Goal: Information Seeking & Learning: Learn about a topic

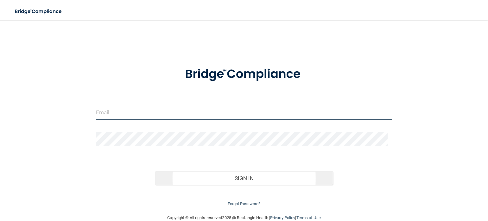
type input "[EMAIL_ADDRESS][DOMAIN_NAME]"
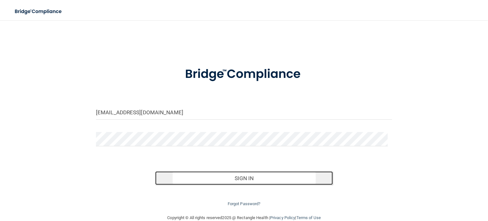
click at [247, 176] on button "Sign In" at bounding box center [244, 178] width 178 height 14
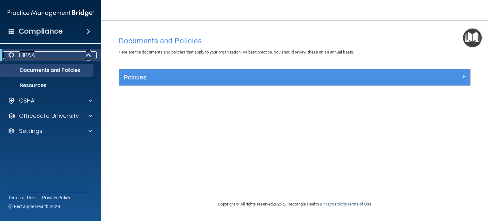
click at [89, 56] on span at bounding box center [88, 55] width 5 height 8
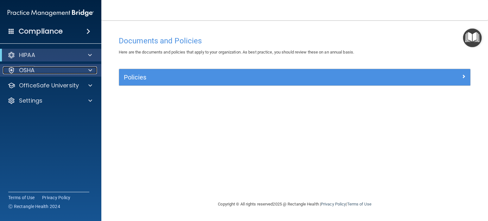
click at [89, 68] on span at bounding box center [90, 71] width 4 height 8
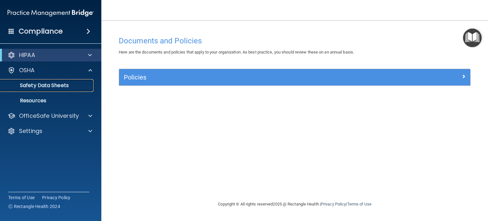
click at [80, 82] on p "Safety Data Sheets" at bounding box center [47, 85] width 86 height 6
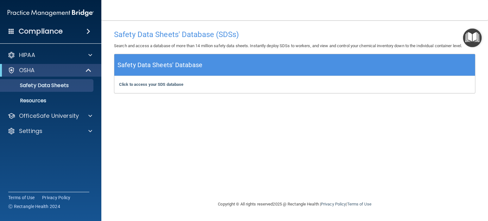
click at [90, 31] on span at bounding box center [88, 32] width 4 height 8
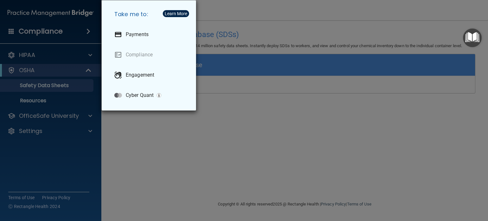
click at [90, 31] on div "Take me to: Payments Compliance Engagement Cyber Quant" at bounding box center [244, 110] width 488 height 221
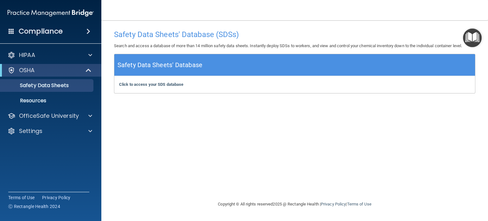
click at [15, 31] on div "Compliance" at bounding box center [50, 31] width 101 height 14
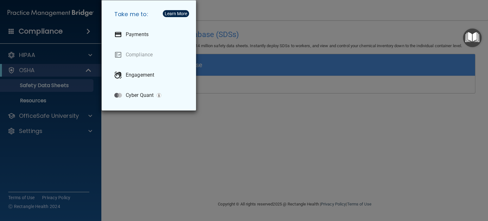
drag, startPoint x: 16, startPoint y: 29, endPoint x: 19, endPoint y: 27, distance: 3.7
click at [18, 28] on div "Take me to: Payments Compliance Engagement Cyber Quant" at bounding box center [244, 110] width 488 height 221
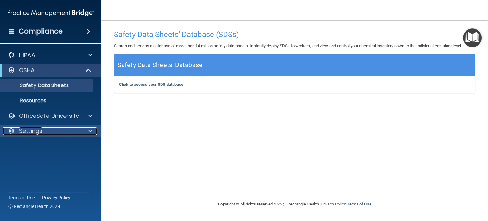
click at [92, 132] on span at bounding box center [90, 131] width 4 height 8
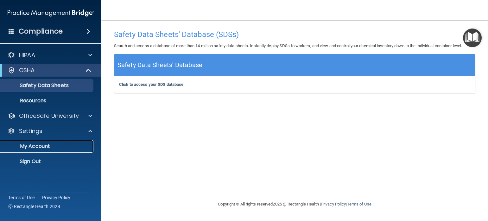
click at [36, 147] on p "My Account" at bounding box center [47, 146] width 86 height 6
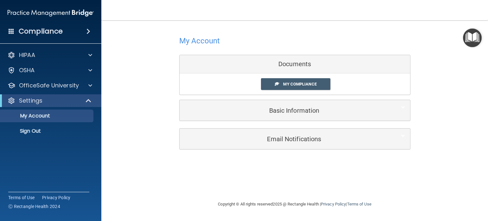
drag, startPoint x: 441, startPoint y: 0, endPoint x: 275, endPoint y: 197, distance: 257.5
click at [275, 198] on div "Copyright © All rights reserved 2025 @ Rectangle Health | Privacy Policy | Term…" at bounding box center [294, 204] width 231 height 20
click at [304, 84] on span "My Compliance" at bounding box center [299, 84] width 33 height 5
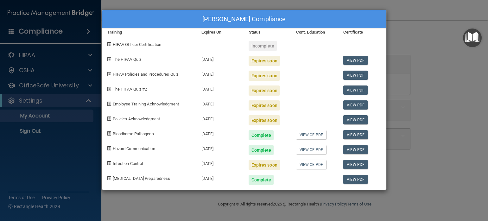
click at [110, 59] on span at bounding box center [109, 59] width 4 height 4
click at [360, 59] on link "View PDF" at bounding box center [355, 60] width 24 height 9
click at [108, 59] on span at bounding box center [109, 59] width 4 height 4
click at [108, 58] on span at bounding box center [109, 59] width 4 height 4
click at [109, 58] on span at bounding box center [109, 59] width 4 height 4
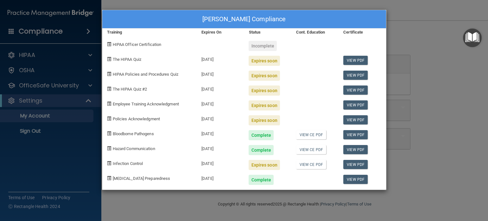
click at [109, 58] on span at bounding box center [109, 59] width 4 height 4
click at [107, 58] on span at bounding box center [109, 59] width 4 height 4
click at [262, 47] on div "Incomplete" at bounding box center [263, 46] width 28 height 10
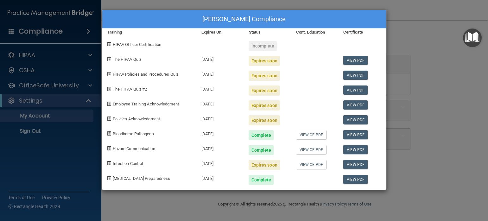
click at [128, 44] on span "HIPAA Officer Certification" at bounding box center [137, 44] width 49 height 5
click at [415, 31] on div "Angel Feduska's Compliance Training Expires On Status Cont. Education Certifica…" at bounding box center [244, 110] width 488 height 221
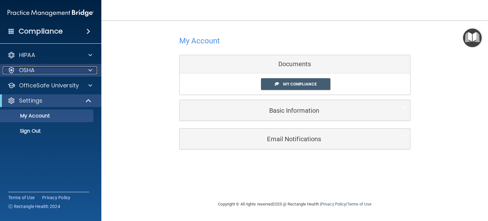
click at [51, 68] on div "OSHA" at bounding box center [42, 71] width 79 height 8
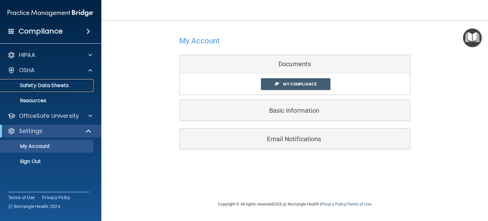
click at [49, 87] on p "Safety Data Sheets" at bounding box center [47, 85] width 86 height 6
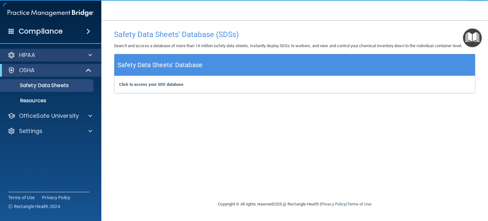
click at [53, 60] on div "HIPAA" at bounding box center [51, 55] width 102 height 13
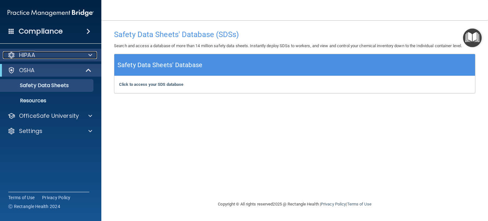
click at [91, 54] on span at bounding box center [90, 55] width 4 height 8
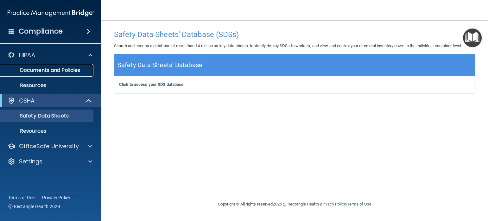
click at [71, 71] on p "Documents and Policies" at bounding box center [47, 70] width 86 height 6
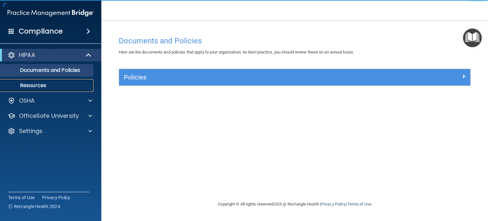
click at [49, 87] on p "Resources" at bounding box center [47, 85] width 86 height 6
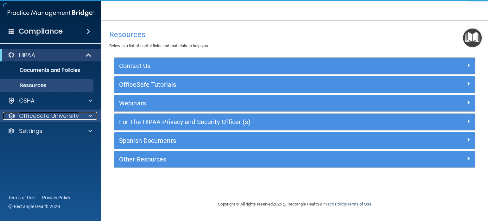
click at [46, 116] on p "OfficeSafe University" at bounding box center [49, 116] width 60 height 8
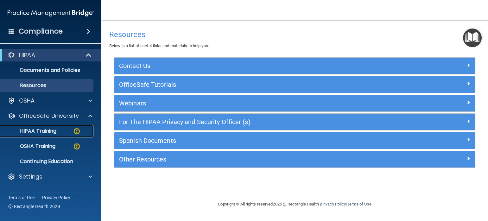
click at [42, 131] on p "HIPAA Training" at bounding box center [30, 131] width 52 height 6
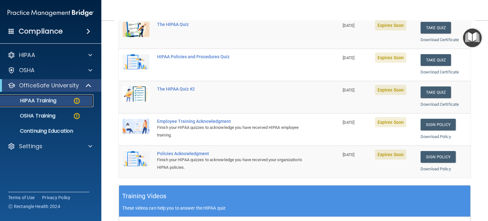
scroll to position [48, 0]
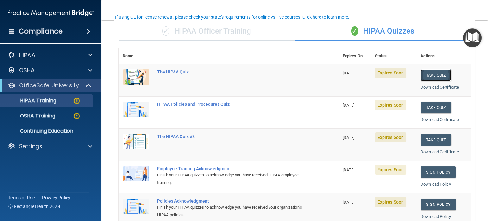
click at [440, 72] on button "Take Quiz" at bounding box center [436, 75] width 30 height 12
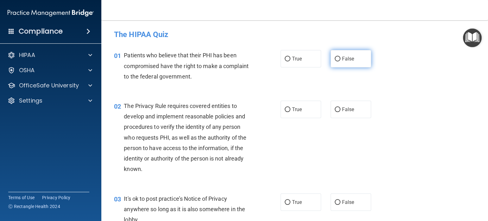
click at [335, 58] on input "False" at bounding box center [338, 59] width 6 height 5
radio input "true"
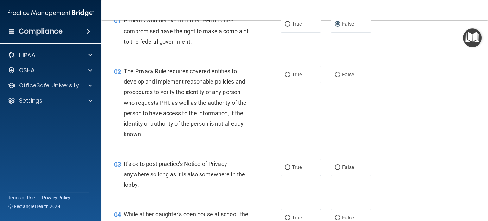
scroll to position [48, 0]
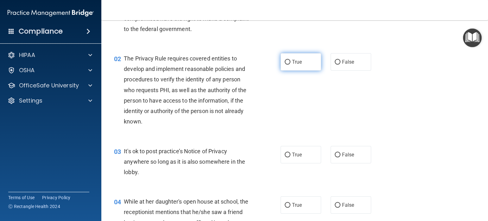
click at [285, 63] on input "True" at bounding box center [288, 62] width 6 height 5
radio input "true"
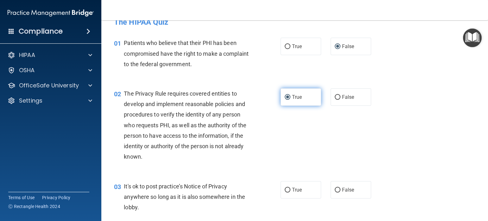
scroll to position [0, 0]
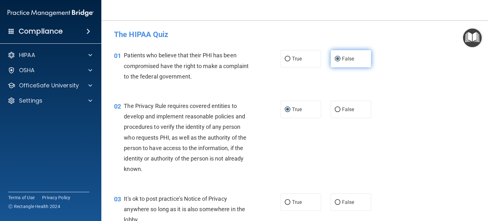
click at [335, 57] on input "False" at bounding box center [338, 59] width 6 height 5
drag, startPoint x: 285, startPoint y: 59, endPoint x: 290, endPoint y: 61, distance: 4.9
click at [286, 59] on input "True" at bounding box center [288, 59] width 6 height 5
radio input "true"
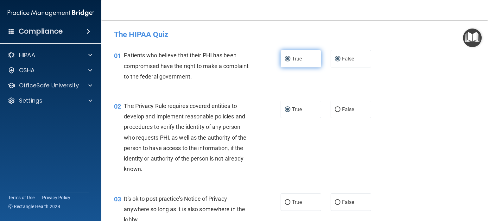
radio input "false"
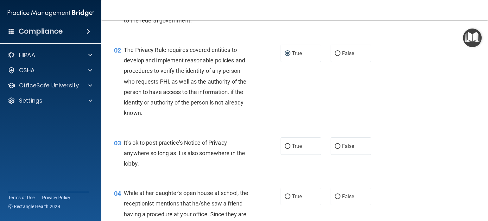
scroll to position [95, 0]
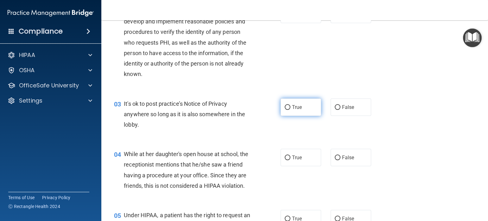
click at [285, 109] on input "True" at bounding box center [288, 107] width 6 height 5
radio input "true"
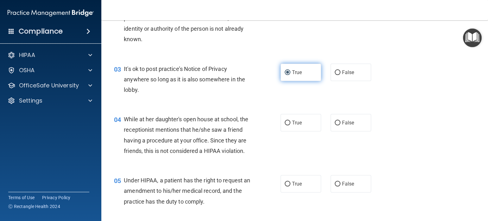
scroll to position [143, 0]
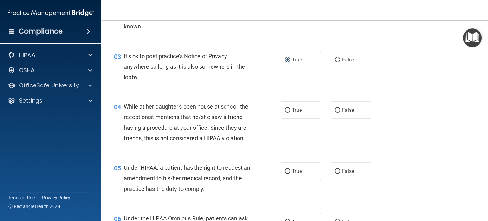
drag, startPoint x: 283, startPoint y: 110, endPoint x: 297, endPoint y: 123, distance: 18.6
click at [285, 111] on input "True" at bounding box center [288, 110] width 6 height 5
radio input "true"
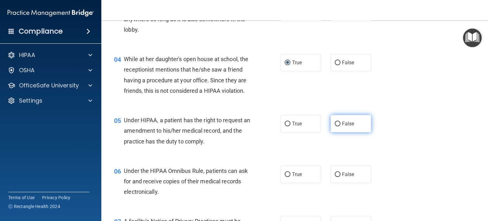
drag, startPoint x: 332, startPoint y: 133, endPoint x: 339, endPoint y: 133, distance: 7.6
click at [335, 126] on input "False" at bounding box center [338, 124] width 6 height 5
radio input "true"
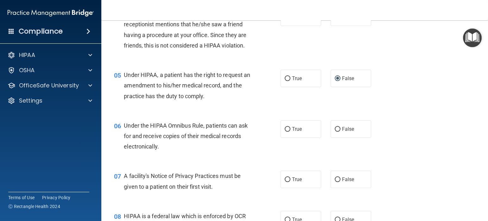
scroll to position [285, 0]
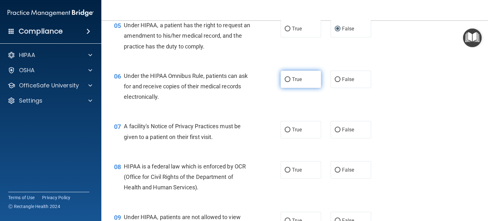
click at [285, 82] on input "True" at bounding box center [288, 79] width 6 height 5
radio input "true"
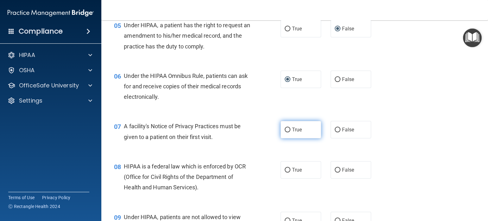
click at [285, 132] on input "True" at bounding box center [288, 130] width 6 height 5
radio input "true"
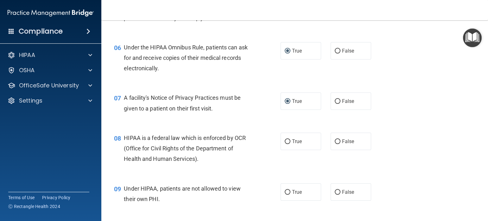
scroll to position [333, 0]
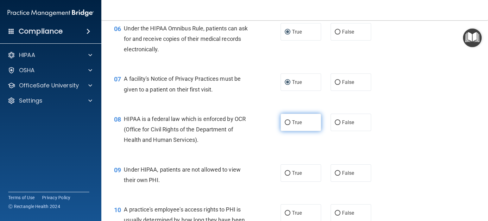
drag, startPoint x: 282, startPoint y: 131, endPoint x: 305, endPoint y: 139, distance: 24.3
click at [285, 125] on input "True" at bounding box center [288, 122] width 6 height 5
radio input "true"
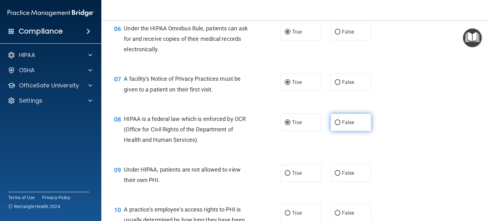
scroll to position [380, 0]
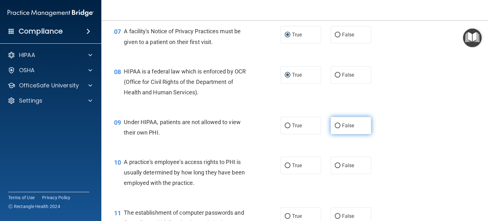
click at [335, 128] on input "False" at bounding box center [338, 126] width 6 height 5
radio input "true"
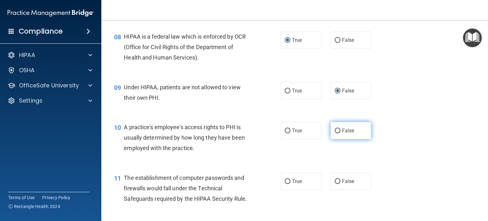
scroll to position [428, 0]
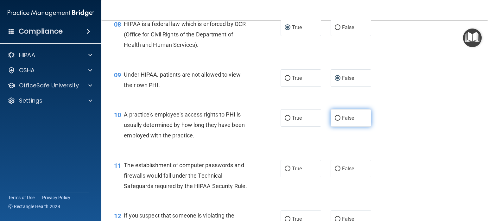
drag, startPoint x: 333, startPoint y: 130, endPoint x: 342, endPoint y: 132, distance: 9.1
click at [335, 121] on input "False" at bounding box center [338, 118] width 6 height 5
radio input "true"
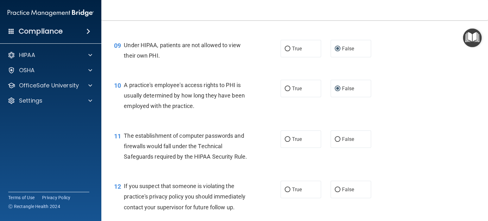
scroll to position [475, 0]
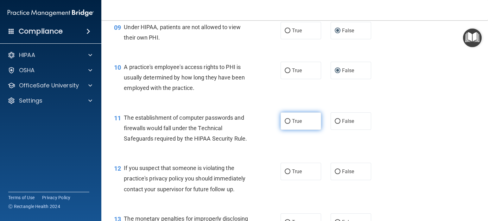
click at [285, 124] on input "True" at bounding box center [288, 121] width 6 height 5
radio input "true"
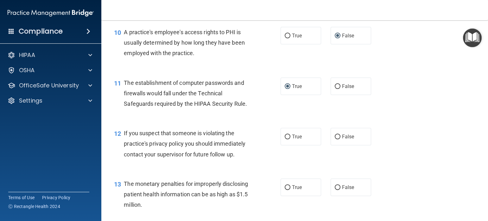
scroll to position [523, 0]
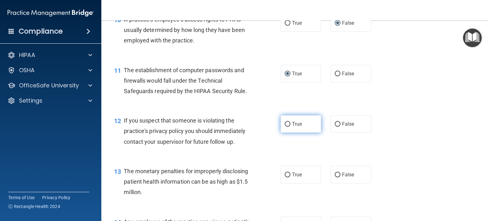
click at [285, 127] on input "True" at bounding box center [288, 124] width 6 height 5
radio input "true"
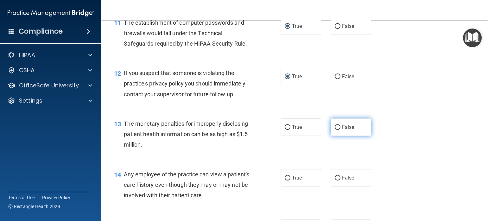
click at [335, 130] on input "False" at bounding box center [338, 127] width 6 height 5
radio input "true"
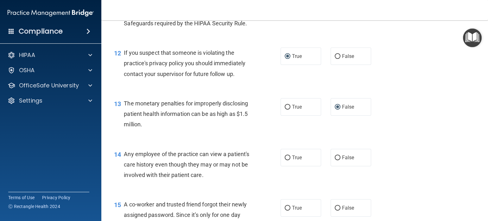
scroll to position [618, 0]
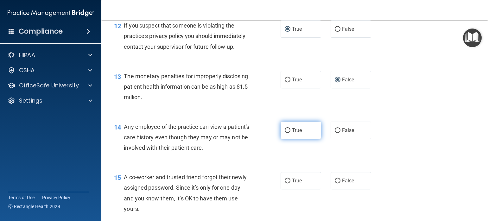
click at [285, 133] on input "True" at bounding box center [288, 130] width 6 height 5
radio input "true"
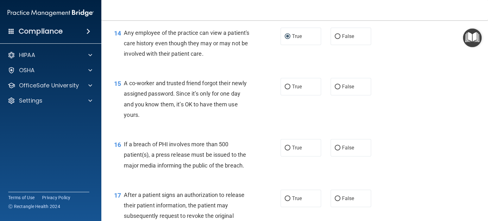
scroll to position [713, 0]
click at [335, 88] on input "False" at bounding box center [338, 86] width 6 height 5
radio input "true"
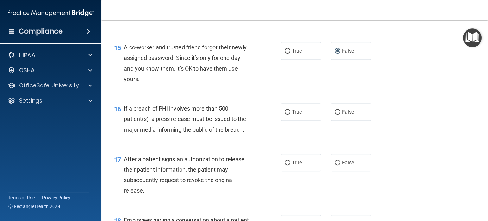
scroll to position [760, 0]
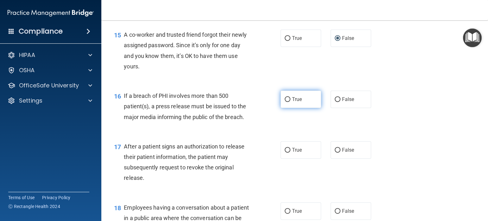
click at [285, 102] on input "True" at bounding box center [288, 99] width 6 height 5
radio input "true"
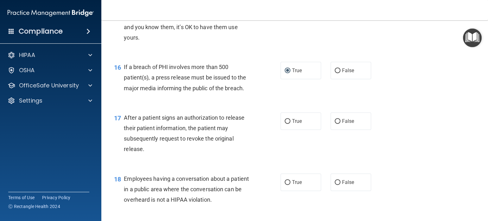
scroll to position [808, 0]
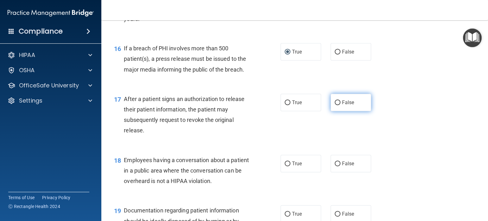
drag, startPoint x: 284, startPoint y: 114, endPoint x: 330, endPoint y: 118, distance: 45.8
click at [285, 105] on input "True" at bounding box center [288, 102] width 6 height 5
radio input "true"
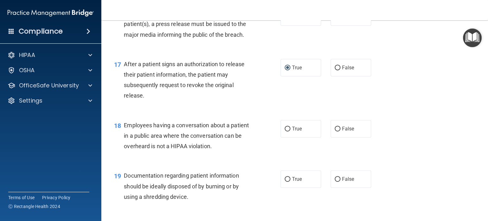
scroll to position [855, 0]
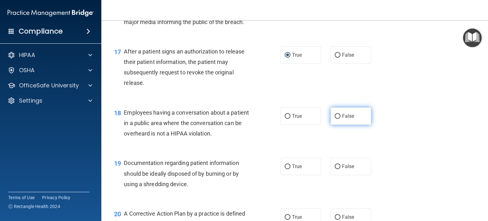
click at [335, 119] on input "False" at bounding box center [338, 116] width 6 height 5
radio input "true"
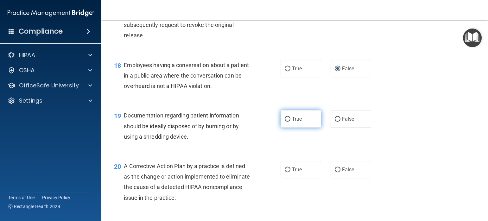
click at [285, 122] on input "True" at bounding box center [288, 119] width 6 height 5
radio input "true"
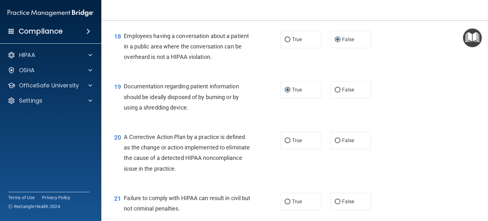
scroll to position [951, 0]
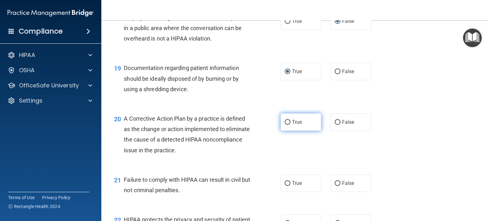
click at [285, 125] on input "True" at bounding box center [288, 122] width 6 height 5
radio input "true"
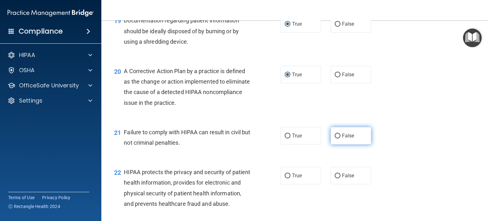
click at [335, 138] on input "False" at bounding box center [338, 136] width 6 height 5
radio input "true"
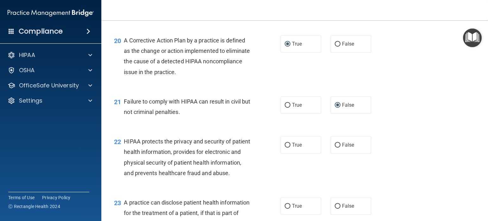
scroll to position [1046, 0]
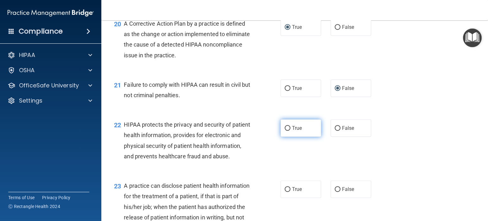
click at [285, 131] on input "True" at bounding box center [288, 128] width 6 height 5
radio input "true"
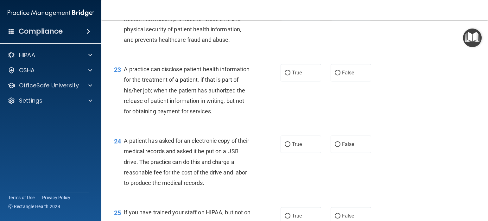
scroll to position [1188, 0]
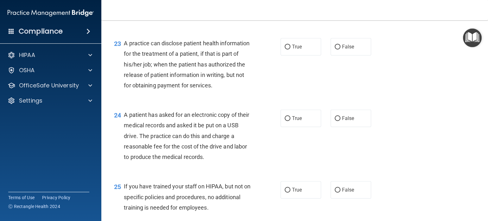
drag, startPoint x: 286, startPoint y: 149, endPoint x: 320, endPoint y: 157, distance: 34.4
click at [286, 121] on input "True" at bounding box center [288, 118] width 6 height 5
radio input "true"
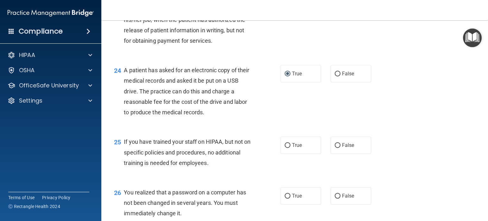
scroll to position [1283, 0]
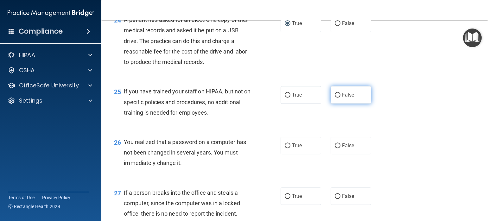
click at [336, 104] on label "False" at bounding box center [351, 94] width 41 height 17
click at [336, 98] on input "False" at bounding box center [338, 95] width 6 height 5
radio input "true"
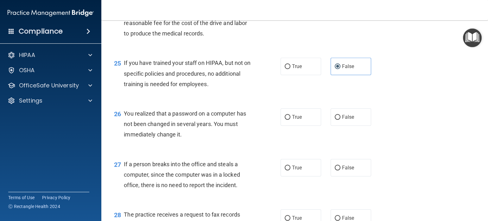
scroll to position [1331, 0]
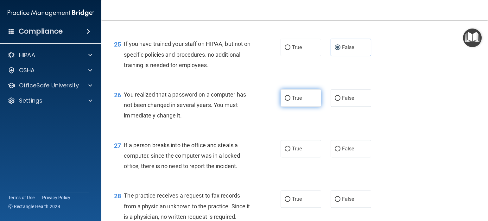
click at [286, 101] on input "True" at bounding box center [288, 98] width 6 height 5
radio input "true"
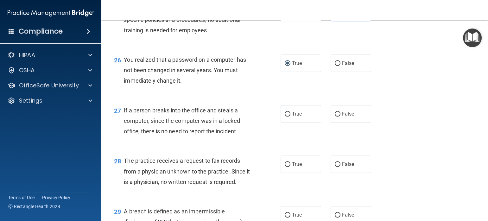
scroll to position [1378, 0]
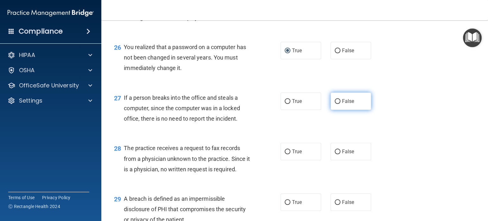
click at [335, 104] on input "False" at bounding box center [338, 101] width 6 height 5
radio input "true"
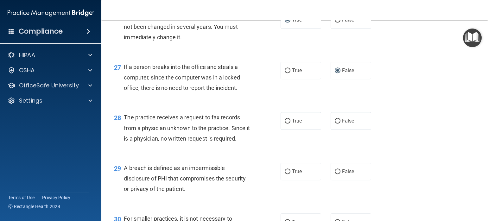
scroll to position [1426, 0]
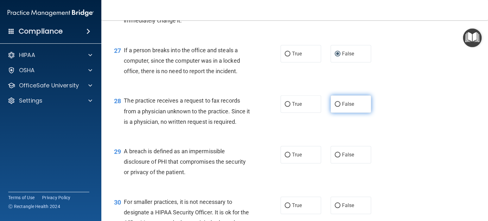
click at [335, 107] on input "False" at bounding box center [338, 104] width 6 height 5
radio input "true"
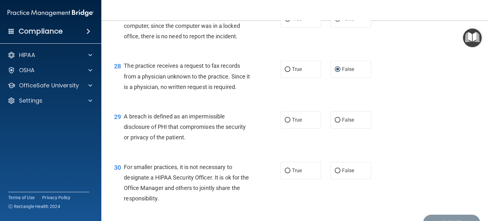
scroll to position [1473, 0]
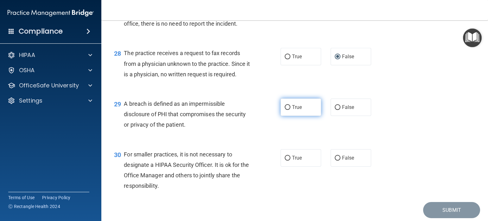
drag, startPoint x: 284, startPoint y: 139, endPoint x: 289, endPoint y: 140, distance: 5.0
click at [285, 110] on input "True" at bounding box center [288, 107] width 6 height 5
radio input "true"
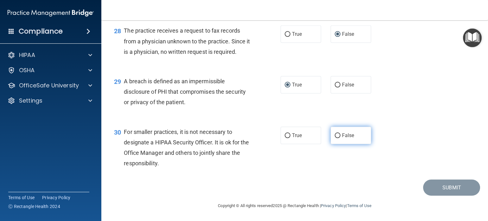
click at [335, 138] on input "False" at bounding box center [338, 135] width 6 height 5
radio input "true"
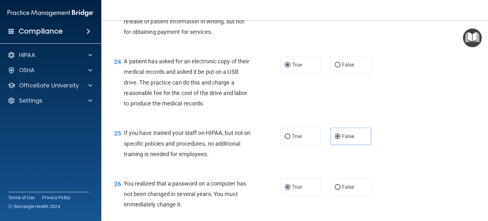
scroll to position [1147, 0]
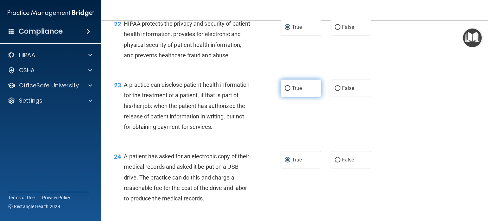
click at [285, 91] on input "True" at bounding box center [288, 88] width 6 height 5
radio input "true"
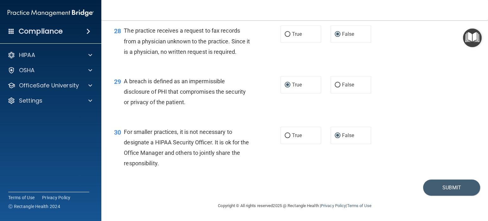
scroll to position [1527, 0]
click at [444, 188] on button "Submit" at bounding box center [451, 188] width 57 height 16
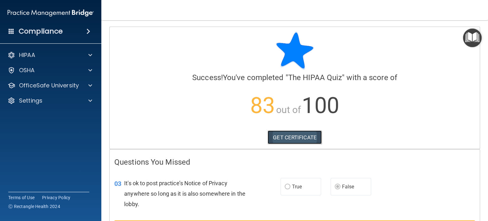
click at [284, 137] on link "GET CERTIFICATE" at bounding box center [295, 138] width 54 height 14
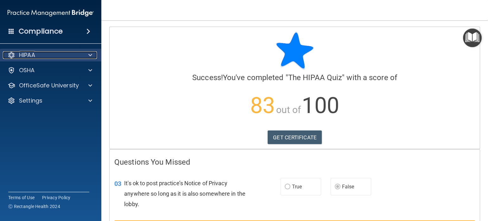
click at [93, 54] on div at bounding box center [89, 55] width 16 height 8
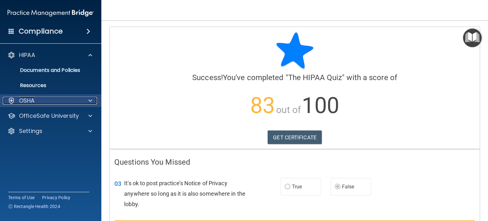
click at [91, 103] on span at bounding box center [90, 101] width 4 height 8
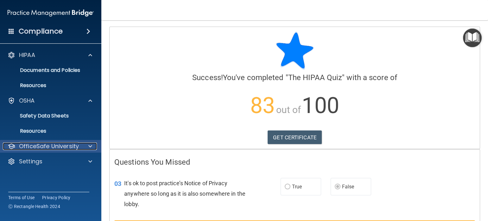
click at [92, 145] on span at bounding box center [90, 147] width 4 height 8
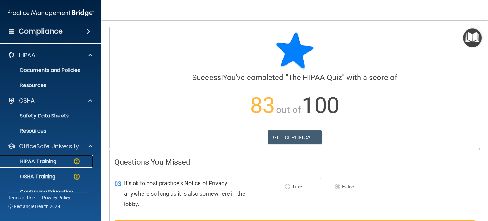
click at [79, 163] on img at bounding box center [77, 161] width 8 height 8
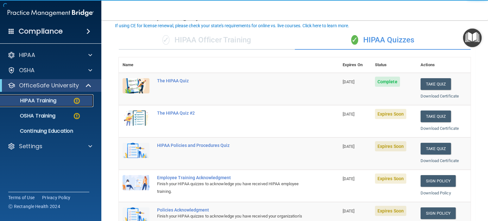
scroll to position [95, 0]
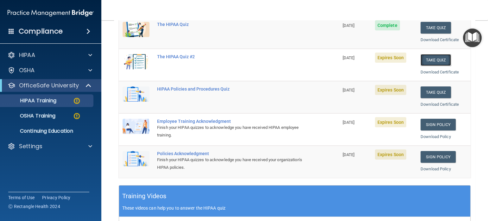
click at [432, 59] on button "Take Quiz" at bounding box center [436, 60] width 30 height 12
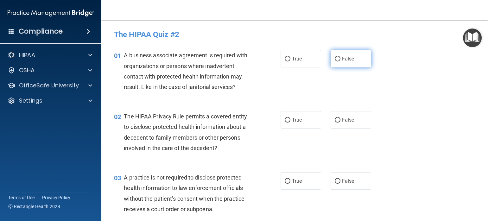
click at [335, 59] on input "False" at bounding box center [338, 59] width 6 height 5
radio input "true"
click at [285, 60] on input "True" at bounding box center [288, 59] width 6 height 5
radio input "true"
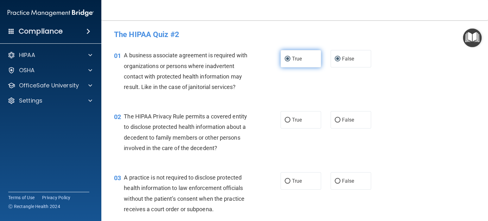
radio input "false"
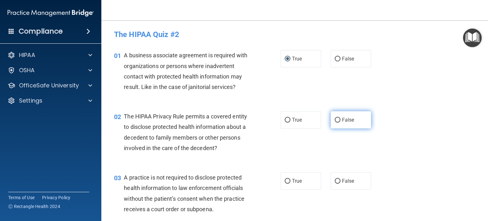
click at [335, 122] on input "False" at bounding box center [338, 120] width 6 height 5
radio input "true"
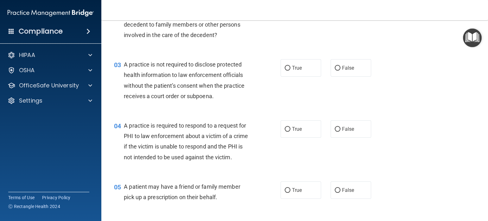
scroll to position [95, 0]
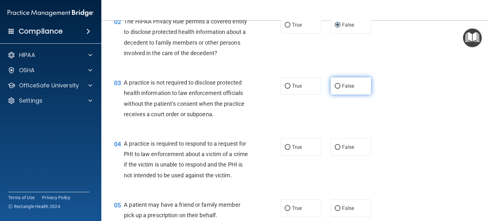
click at [335, 86] on input "False" at bounding box center [338, 86] width 6 height 5
radio input "true"
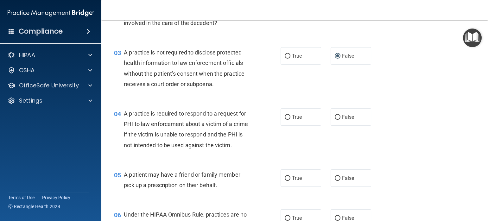
scroll to position [143, 0]
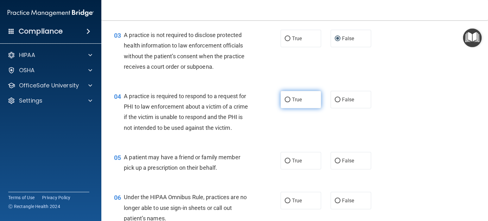
click at [285, 99] on input "True" at bounding box center [288, 100] width 6 height 5
radio input "true"
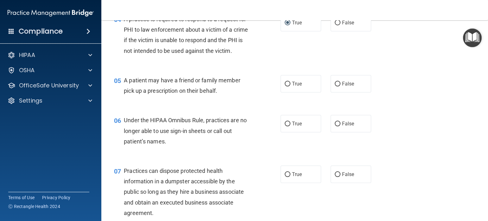
scroll to position [238, 0]
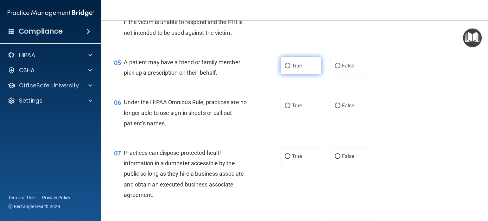
click at [285, 68] on input "True" at bounding box center [288, 66] width 6 height 5
radio input "true"
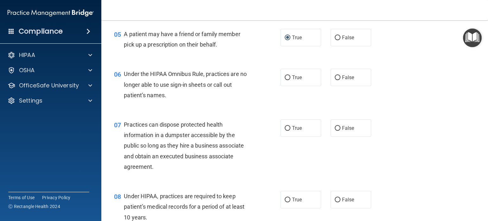
scroll to position [285, 0]
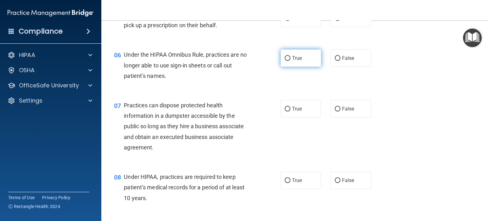
click at [285, 61] on input "True" at bounding box center [288, 58] width 6 height 5
radio input "true"
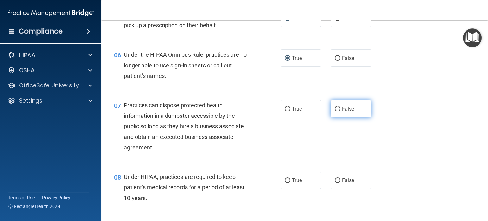
click at [335, 112] on input "False" at bounding box center [338, 109] width 6 height 5
radio input "true"
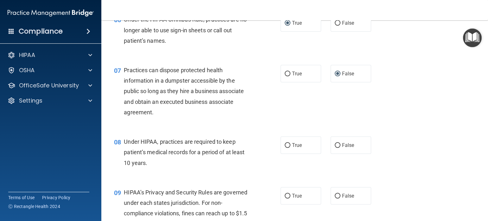
scroll to position [333, 0]
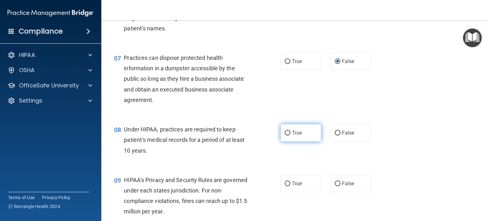
click at [288, 142] on label "True" at bounding box center [301, 132] width 41 height 17
click at [288, 136] on input "True" at bounding box center [288, 133] width 6 height 5
radio input "true"
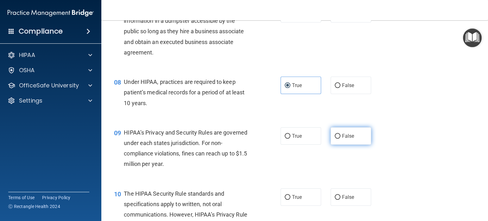
click at [335, 139] on input "False" at bounding box center [338, 136] width 6 height 5
radio input "true"
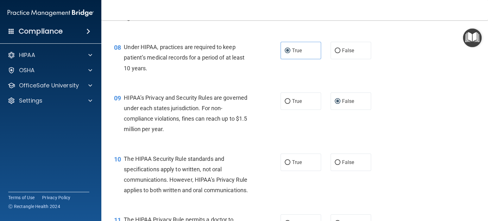
scroll to position [428, 0]
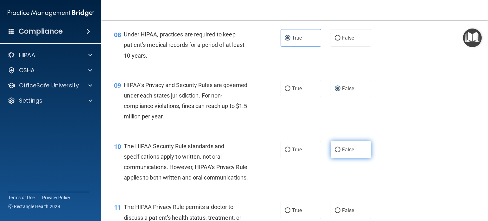
click at [335, 152] on input "False" at bounding box center [338, 150] width 6 height 5
radio input "true"
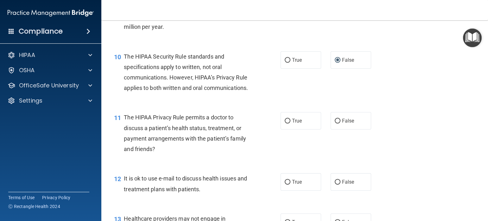
scroll to position [523, 0]
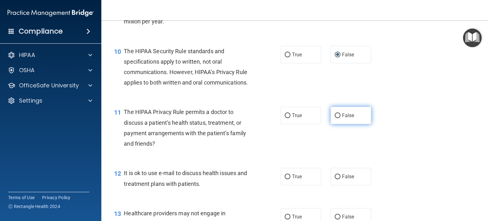
click at [335, 118] on input "False" at bounding box center [338, 115] width 6 height 5
radio input "true"
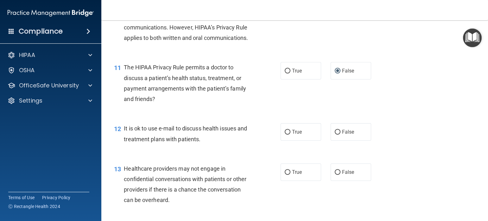
scroll to position [618, 0]
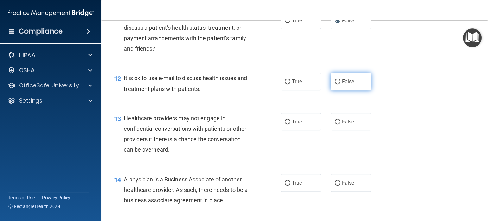
click at [336, 84] on input "False" at bounding box center [338, 82] width 6 height 5
radio input "true"
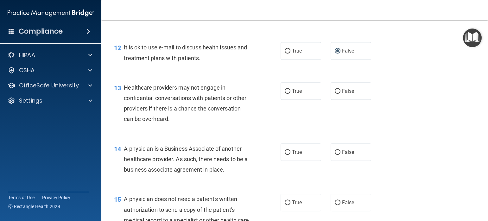
scroll to position [665, 0]
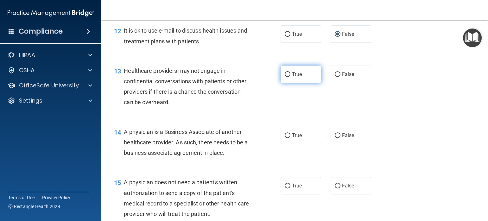
click at [285, 77] on input "True" at bounding box center [288, 74] width 6 height 5
radio input "true"
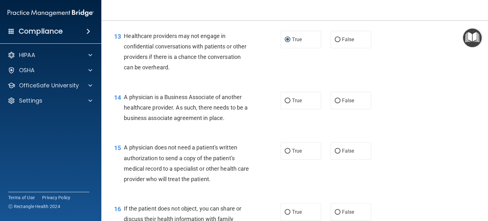
scroll to position [713, 0]
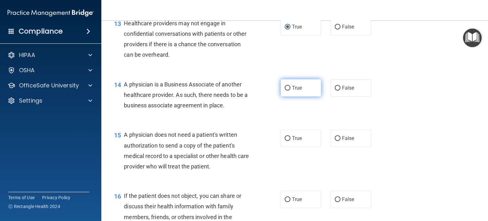
click at [285, 91] on input "True" at bounding box center [288, 88] width 6 height 5
radio input "true"
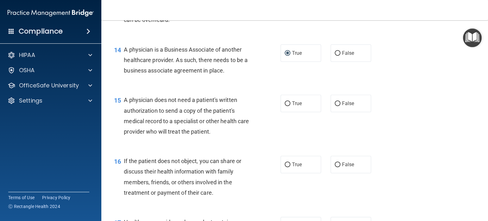
scroll to position [760, 0]
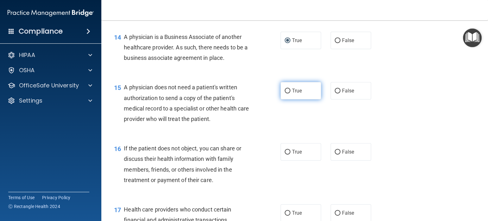
click at [285, 93] on input "True" at bounding box center [288, 91] width 6 height 5
radio input "true"
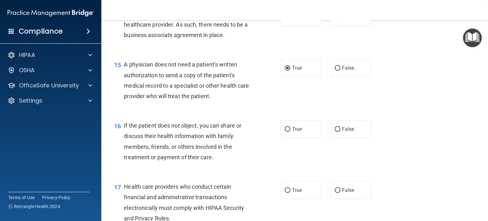
scroll to position [808, 0]
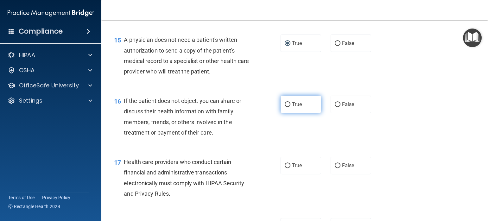
click at [285, 107] on input "True" at bounding box center [288, 104] width 6 height 5
radio input "true"
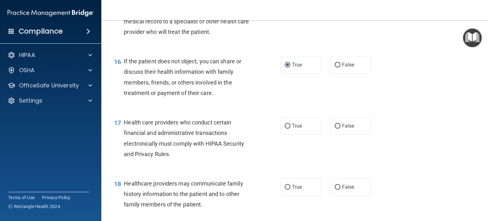
scroll to position [903, 0]
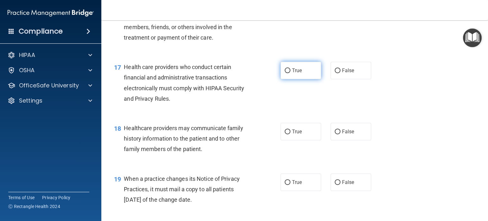
click at [285, 73] on input "True" at bounding box center [288, 70] width 6 height 5
radio input "true"
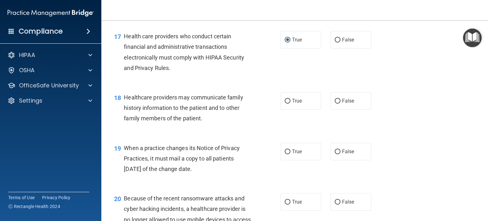
scroll to position [951, 0]
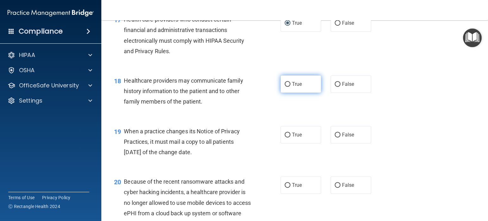
click at [285, 87] on input "True" at bounding box center [288, 84] width 6 height 5
radio input "true"
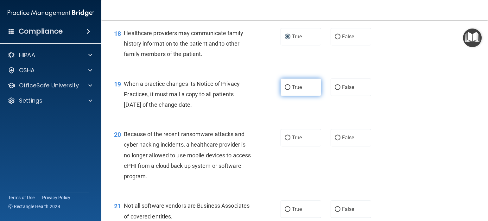
click at [285, 90] on input "True" at bounding box center [288, 87] width 6 height 5
radio input "true"
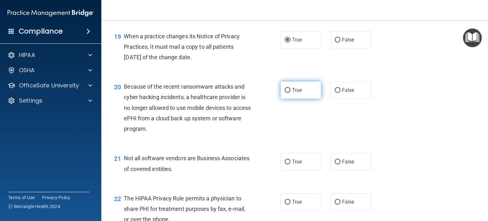
click at [285, 93] on input "True" at bounding box center [288, 90] width 6 height 5
radio input "true"
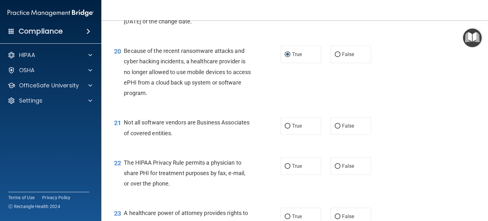
scroll to position [1093, 0]
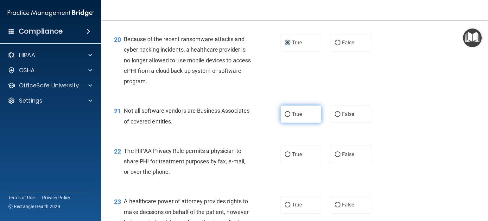
click at [286, 117] on input "True" at bounding box center [288, 114] width 6 height 5
radio input "true"
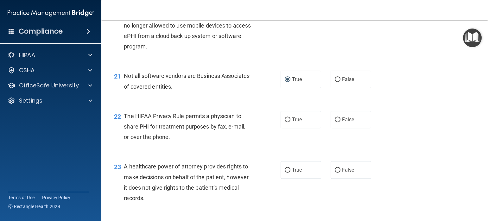
scroll to position [1141, 0]
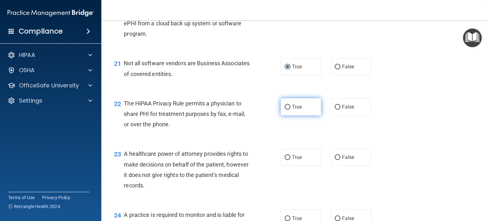
click at [285, 110] on input "True" at bounding box center [288, 107] width 6 height 5
radio input "true"
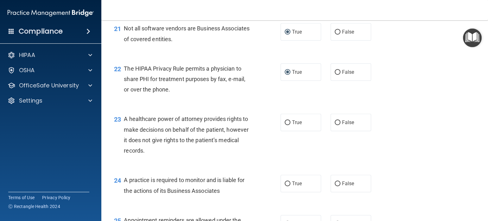
scroll to position [1188, 0]
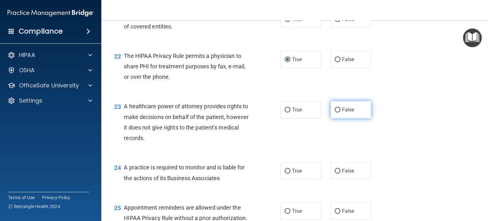
click at [335, 112] on input "False" at bounding box center [338, 110] width 6 height 5
radio input "true"
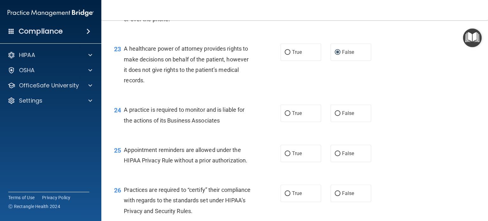
scroll to position [1283, 0]
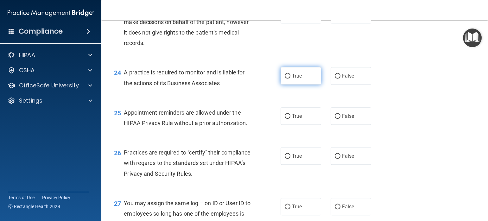
click at [285, 79] on input "True" at bounding box center [288, 76] width 6 height 5
radio input "true"
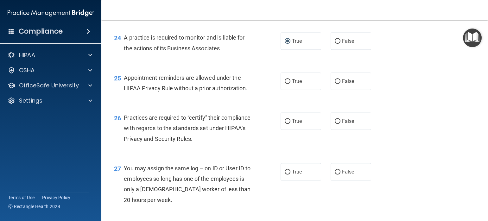
scroll to position [1331, 0]
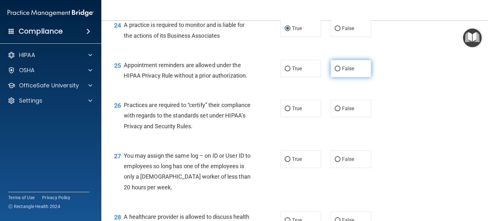
click at [335, 71] on input "False" at bounding box center [338, 69] width 6 height 5
radio input "true"
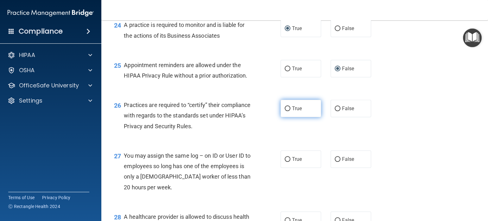
click at [285, 111] on input "True" at bounding box center [288, 108] width 6 height 5
radio input "true"
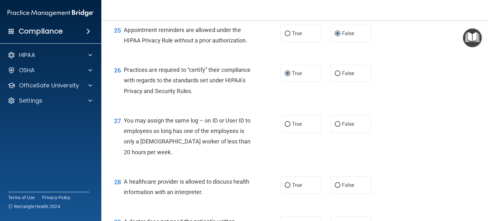
scroll to position [1378, 0]
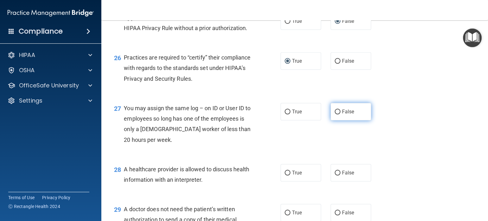
click at [335, 114] on input "False" at bounding box center [338, 112] width 6 height 5
radio input "true"
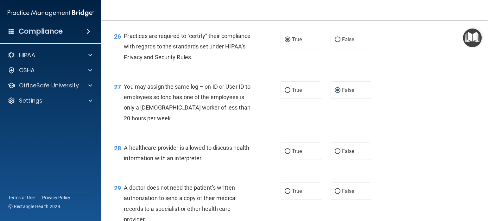
scroll to position [1426, 0]
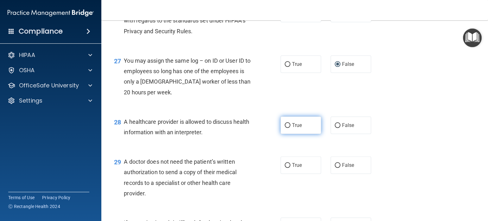
click at [285, 128] on input "True" at bounding box center [288, 125] width 6 height 5
radio input "true"
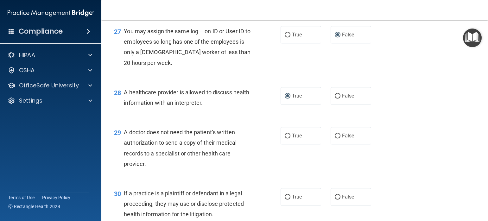
scroll to position [1473, 0]
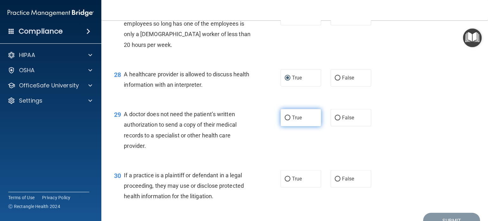
click at [285, 120] on input "True" at bounding box center [288, 118] width 6 height 5
radio input "true"
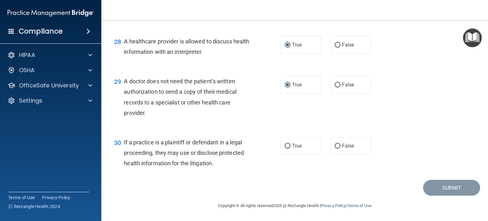
scroll to position [1527, 0]
click at [335, 146] on input "False" at bounding box center [338, 146] width 6 height 5
radio input "true"
click at [438, 188] on button "Submit" at bounding box center [451, 188] width 57 height 16
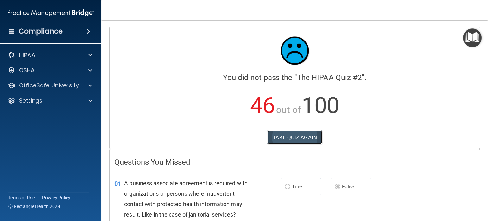
click at [297, 138] on button "TAKE QUIZ AGAIN" at bounding box center [294, 138] width 55 height 14
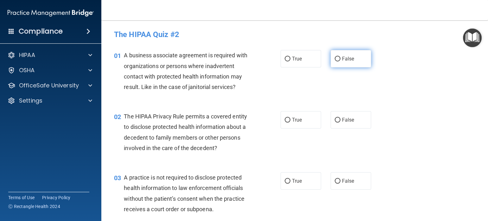
click at [335, 58] on input "False" at bounding box center [338, 59] width 6 height 5
radio input "true"
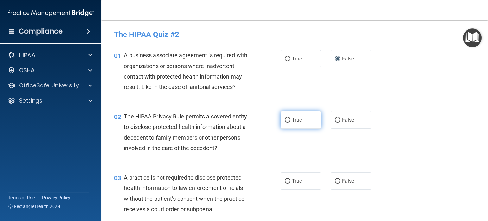
click at [285, 119] on input "True" at bounding box center [288, 120] width 6 height 5
radio input "true"
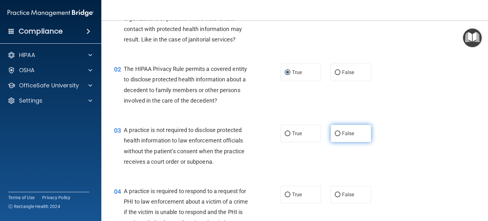
click at [335, 134] on input "False" at bounding box center [338, 133] width 6 height 5
radio input "true"
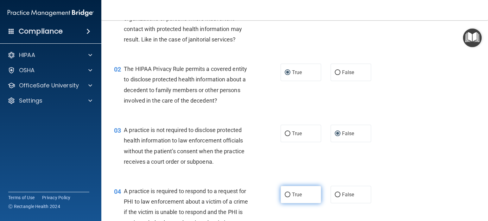
click at [285, 194] on input "True" at bounding box center [288, 195] width 6 height 5
radio input "true"
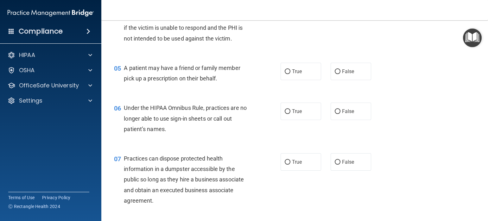
scroll to position [238, 0]
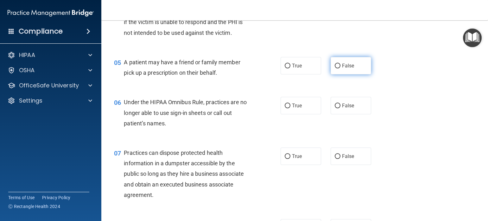
drag, startPoint x: 334, startPoint y: 76, endPoint x: 338, endPoint y: 75, distance: 4.7
click at [338, 74] on label "False" at bounding box center [351, 65] width 41 height 17
click at [338, 68] on input "False" at bounding box center [338, 66] width 6 height 5
radio input "true"
drag, startPoint x: 285, startPoint y: 116, endPoint x: 299, endPoint y: 144, distance: 31.3
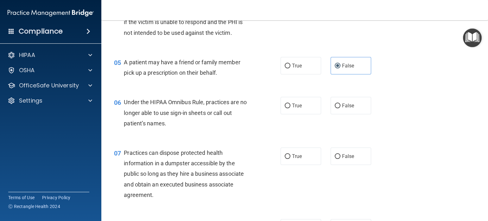
click at [287, 114] on label "True" at bounding box center [301, 105] width 41 height 17
click at [287, 108] on input "True" at bounding box center [288, 106] width 6 height 5
radio input "true"
click at [335, 159] on input "False" at bounding box center [338, 156] width 6 height 5
radio input "true"
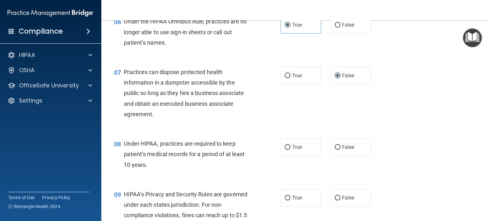
scroll to position [380, 0]
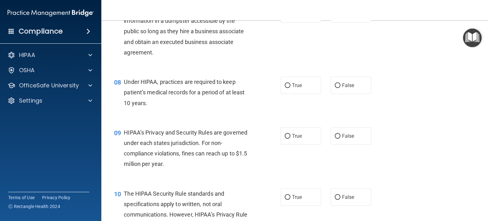
drag, startPoint x: 335, startPoint y: 94, endPoint x: 338, endPoint y: 131, distance: 36.3
click at [335, 88] on input "False" at bounding box center [338, 85] width 6 height 5
radio input "true"
drag, startPoint x: 334, startPoint y: 147, endPoint x: 316, endPoint y: 166, distance: 26.2
click at [335, 139] on input "False" at bounding box center [338, 136] width 6 height 5
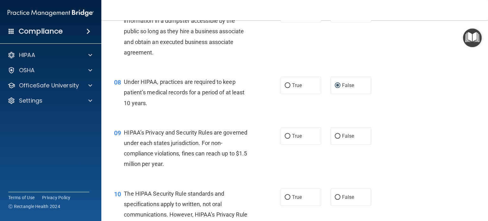
radio input "true"
drag, startPoint x: 285, startPoint y: 206, endPoint x: 320, endPoint y: 190, distance: 38.7
click at [286, 200] on input "True" at bounding box center [288, 197] width 6 height 5
radio input "true"
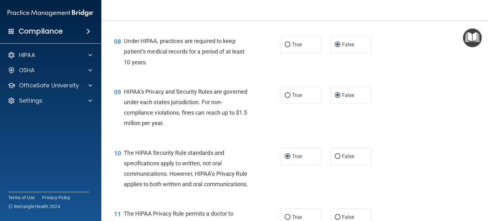
scroll to position [523, 0]
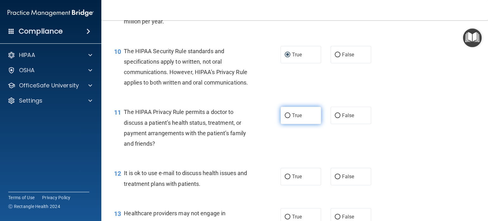
click at [285, 118] on input "True" at bounding box center [288, 115] width 6 height 5
radio input "true"
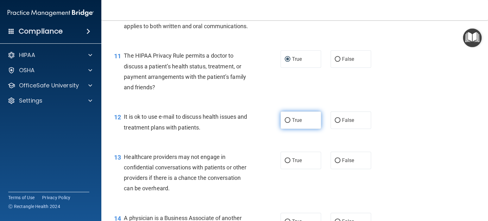
scroll to position [618, 0]
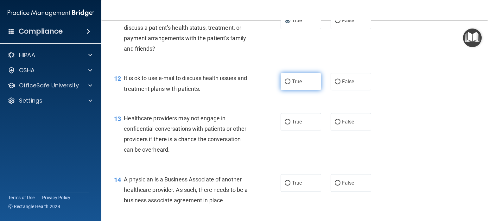
click at [285, 84] on input "True" at bounding box center [288, 82] width 6 height 5
radio input "true"
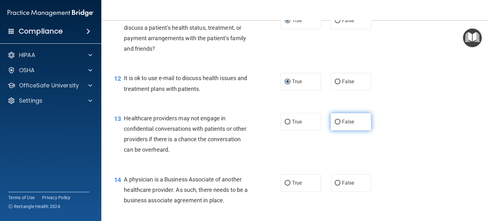
drag, startPoint x: 335, startPoint y: 144, endPoint x: 335, endPoint y: 180, distance: 36.1
click at [335, 125] on input "False" at bounding box center [338, 122] width 6 height 5
radio input "true"
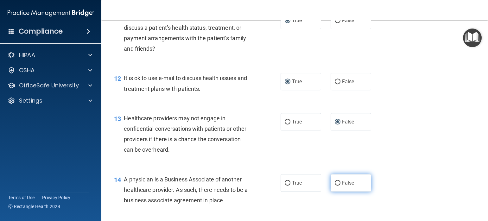
click at [335, 192] on label "False" at bounding box center [351, 182] width 41 height 17
click at [335, 186] on input "False" at bounding box center [338, 183] width 6 height 5
radio input "true"
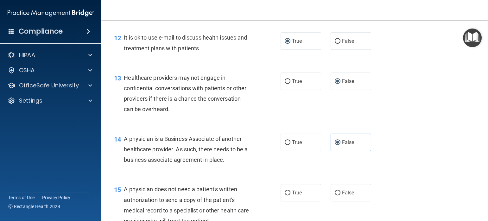
scroll to position [713, 0]
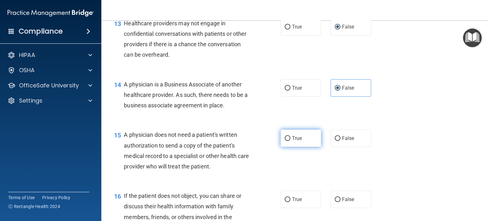
click at [285, 141] on input "True" at bounding box center [288, 138] width 6 height 5
radio input "true"
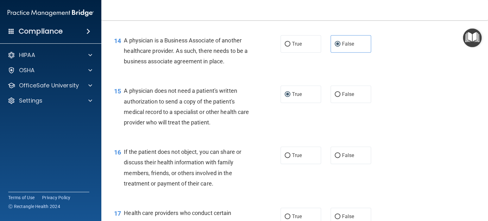
scroll to position [808, 0]
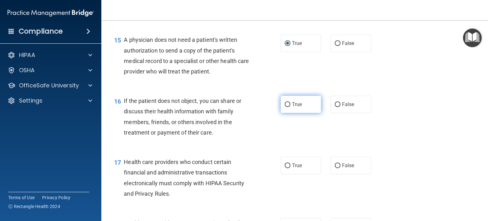
drag, startPoint x: 284, startPoint y: 125, endPoint x: 280, endPoint y: 128, distance: 4.9
click at [285, 107] on input "True" at bounding box center [288, 104] width 6 height 5
radio input "true"
drag, startPoint x: 282, startPoint y: 186, endPoint x: 351, endPoint y: 159, distance: 73.4
click at [285, 168] on input "True" at bounding box center [288, 165] width 6 height 5
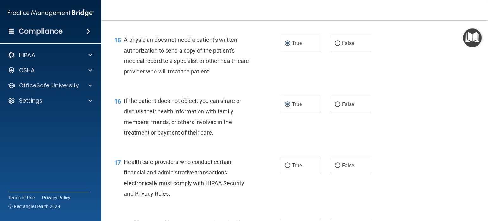
radio input "true"
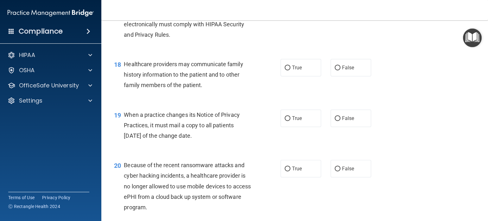
scroll to position [998, 0]
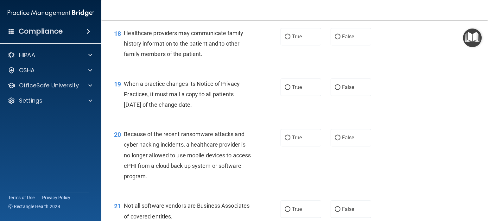
drag, startPoint x: 334, startPoint y: 57, endPoint x: 337, endPoint y: 71, distance: 14.4
click at [334, 45] on label "False" at bounding box center [351, 36] width 41 height 17
click at [335, 39] on input "False" at bounding box center [338, 37] width 6 height 5
radio input "true"
click at [335, 90] on input "False" at bounding box center [338, 87] width 6 height 5
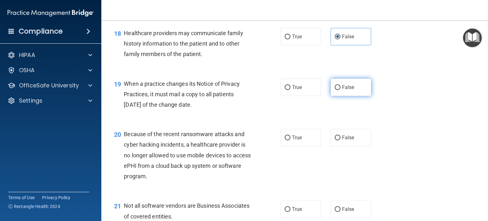
radio input "true"
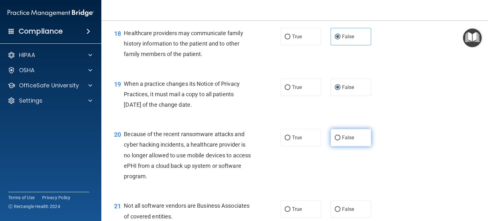
drag, startPoint x: 334, startPoint y: 158, endPoint x: 357, endPoint y: 156, distance: 23.3
click at [335, 140] on input "False" at bounding box center [338, 138] width 6 height 5
radio input "true"
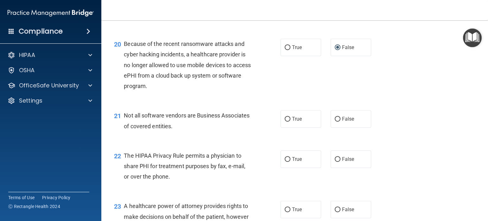
scroll to position [1093, 0]
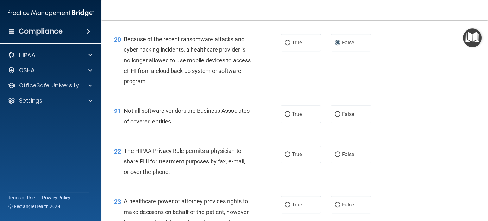
drag, startPoint x: 282, startPoint y: 135, endPoint x: 283, endPoint y: 144, distance: 9.5
click at [285, 117] on input "True" at bounding box center [288, 114] width 6 height 5
radio input "true"
drag, startPoint x: 285, startPoint y: 174, endPoint x: 316, endPoint y: 174, distance: 31.1
click at [285, 157] on input "True" at bounding box center [288, 154] width 6 height 5
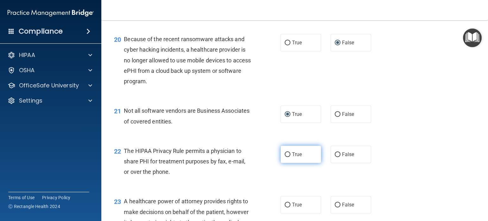
radio input "true"
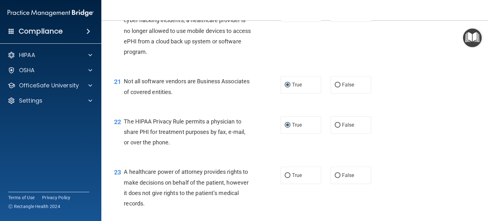
scroll to position [1141, 0]
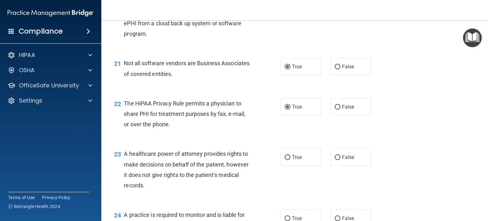
drag, startPoint x: 333, startPoint y: 179, endPoint x: 359, endPoint y: 167, distance: 28.6
click at [335, 160] on input "False" at bounding box center [338, 157] width 6 height 5
radio input "true"
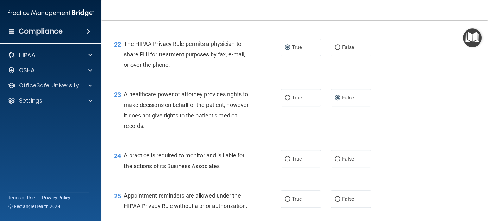
scroll to position [1283, 0]
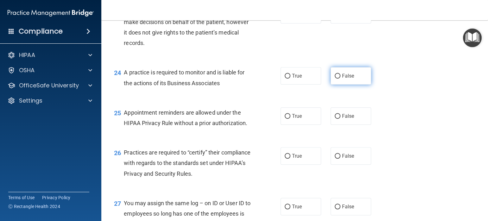
click at [335, 79] on input "False" at bounding box center [338, 76] width 6 height 5
radio input "true"
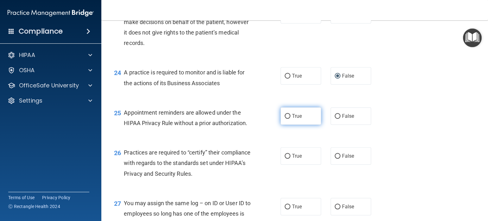
click at [286, 125] on label "True" at bounding box center [301, 115] width 41 height 17
drag, startPoint x: 284, startPoint y: 137, endPoint x: 304, endPoint y: 152, distance: 25.0
click at [285, 119] on input "True" at bounding box center [288, 116] width 6 height 5
radio input "true"
click at [335, 159] on input "False" at bounding box center [338, 156] width 6 height 5
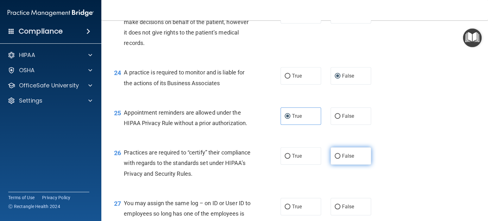
radio input "true"
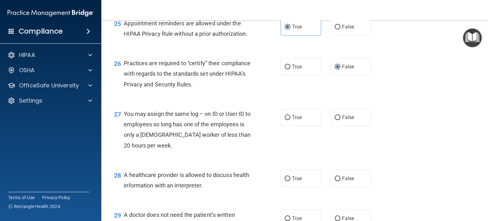
scroll to position [1378, 0]
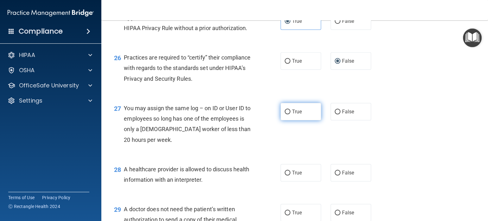
drag, startPoint x: 290, startPoint y: 134, endPoint x: 285, endPoint y: 138, distance: 5.6
click at [287, 120] on label "True" at bounding box center [301, 111] width 41 height 17
click at [287, 114] on input "True" at bounding box center [288, 112] width 6 height 5
radio input "true"
click at [285, 176] on input "True" at bounding box center [288, 173] width 6 height 5
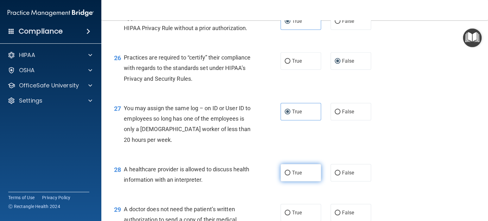
radio input "true"
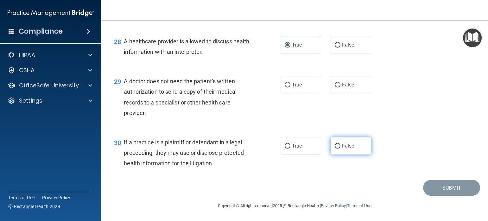
scroll to position [1527, 0]
drag, startPoint x: 285, startPoint y: 84, endPoint x: 293, endPoint y: 93, distance: 12.4
click at [287, 83] on label "True" at bounding box center [301, 84] width 41 height 17
click at [287, 83] on input "True" at bounding box center [288, 85] width 6 height 5
radio input "true"
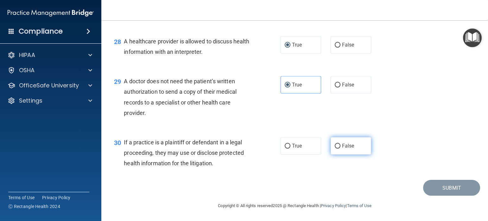
click at [335, 146] on input "False" at bounding box center [338, 146] width 6 height 5
radio input "true"
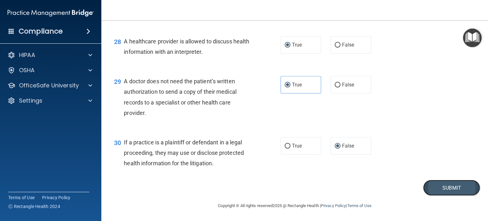
click at [436, 187] on button "Submit" at bounding box center [451, 188] width 57 height 16
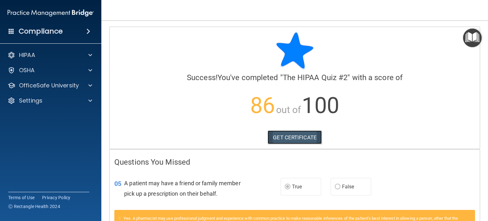
click at [293, 138] on link "GET CERTIFICATE" at bounding box center [295, 138] width 54 height 14
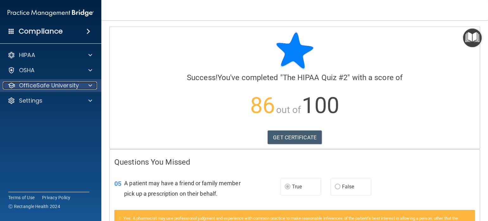
click at [83, 85] on div at bounding box center [89, 86] width 16 height 8
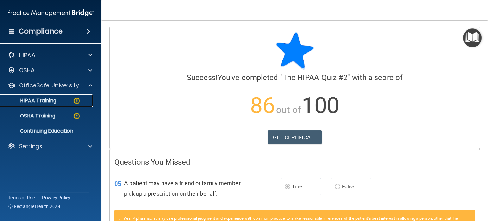
click at [76, 103] on img at bounding box center [77, 101] width 8 height 8
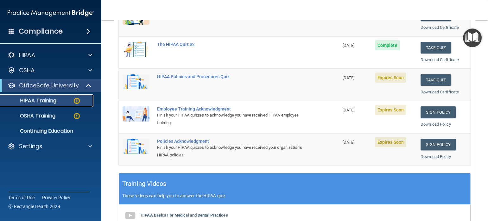
scroll to position [95, 0]
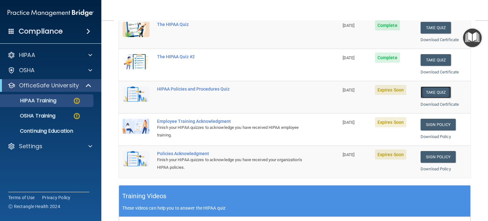
click at [429, 90] on button "Take Quiz" at bounding box center [436, 92] width 30 height 12
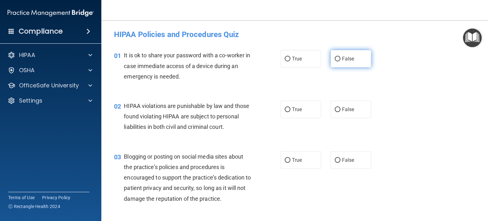
click at [336, 59] on input "False" at bounding box center [338, 59] width 6 height 5
radio input "true"
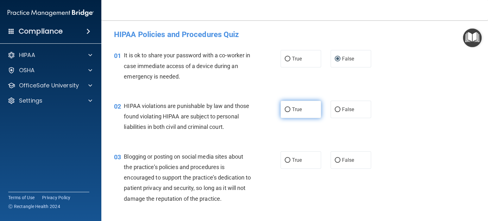
click at [288, 110] on label "True" at bounding box center [301, 109] width 41 height 17
click at [288, 110] on input "True" at bounding box center [288, 109] width 6 height 5
radio input "true"
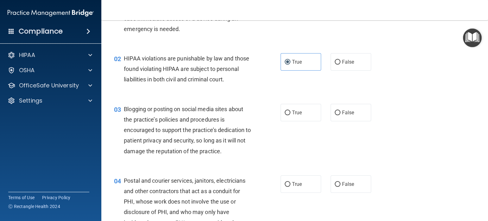
scroll to position [95, 0]
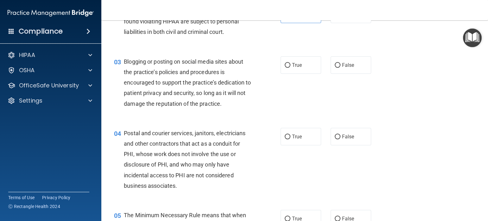
drag, startPoint x: 336, startPoint y: 74, endPoint x: 324, endPoint y: 89, distance: 18.5
click at [336, 74] on label "False" at bounding box center [351, 64] width 41 height 17
click at [336, 68] on input "False" at bounding box center [338, 65] width 6 height 5
radio input "true"
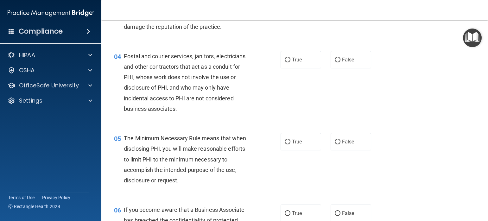
scroll to position [190, 0]
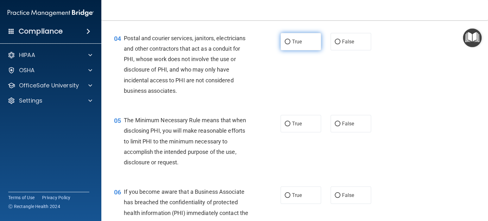
click at [285, 44] on input "True" at bounding box center [288, 42] width 6 height 5
radio input "true"
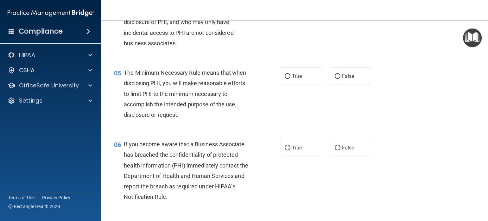
drag, startPoint x: 285, startPoint y: 86, endPoint x: 411, endPoint y: 87, distance: 125.8
click at [286, 79] on input "True" at bounding box center [288, 76] width 6 height 5
radio input "true"
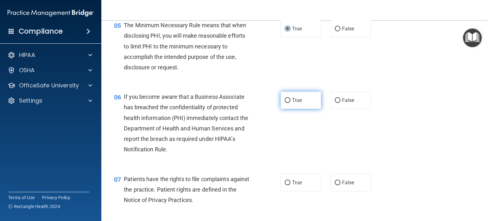
drag, startPoint x: 285, startPoint y: 109, endPoint x: 291, endPoint y: 109, distance: 6.0
click at [286, 103] on input "True" at bounding box center [288, 100] width 6 height 5
radio input "true"
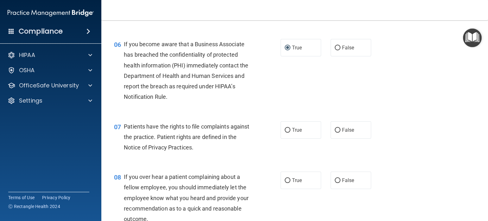
scroll to position [380, 0]
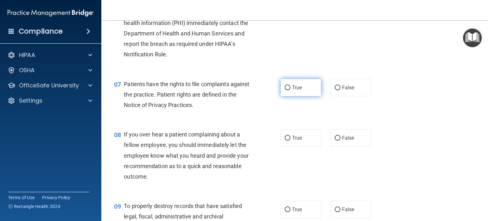
click at [287, 93] on label "True" at bounding box center [301, 87] width 41 height 17
click at [287, 90] on input "True" at bounding box center [288, 88] width 6 height 5
radio input "true"
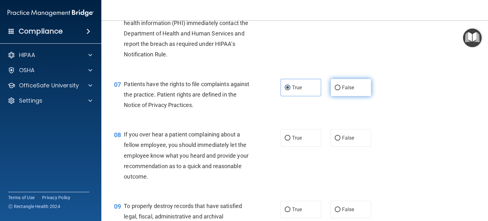
scroll to position [428, 0]
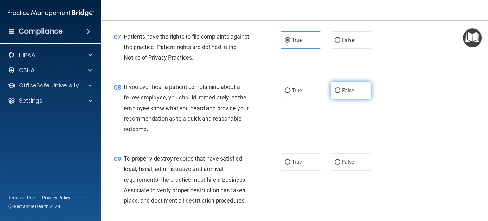
click at [335, 93] on input "False" at bounding box center [338, 90] width 6 height 5
radio input "true"
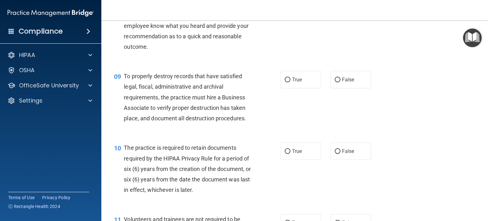
scroll to position [523, 0]
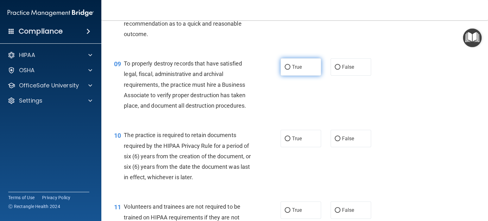
click at [285, 70] on input "True" at bounding box center [288, 67] width 6 height 5
radio input "true"
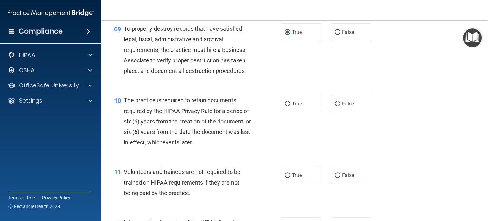
scroll to position [570, 0]
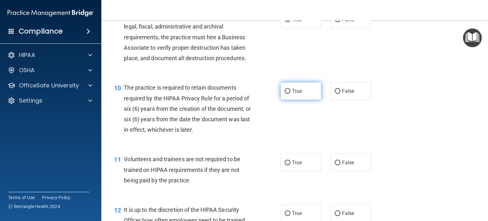
click at [285, 94] on input "True" at bounding box center [288, 91] width 6 height 5
radio input "true"
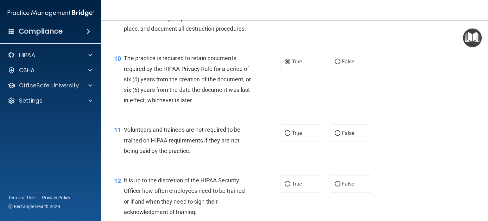
scroll to position [618, 0]
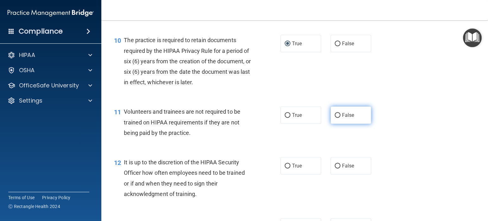
click at [335, 118] on input "False" at bounding box center [338, 115] width 6 height 5
radio input "true"
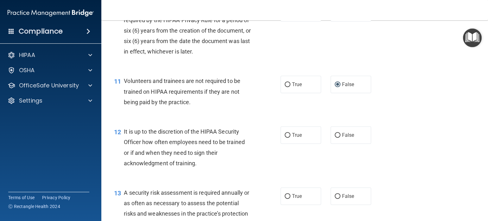
scroll to position [665, 0]
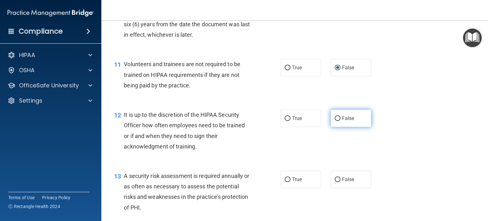
drag, startPoint x: 334, startPoint y: 128, endPoint x: 366, endPoint y: 121, distance: 32.0
click at [335, 121] on input "False" at bounding box center [338, 118] width 6 height 5
radio input "true"
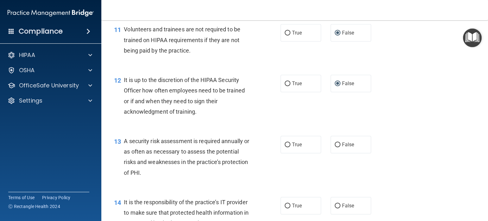
scroll to position [713, 0]
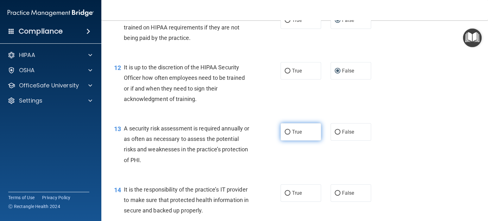
click at [285, 135] on input "True" at bounding box center [288, 132] width 6 height 5
radio input "true"
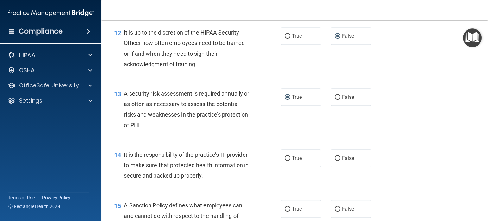
scroll to position [760, 0]
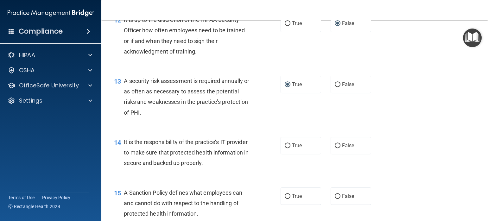
drag, startPoint x: 282, startPoint y: 157, endPoint x: 413, endPoint y: 141, distance: 131.8
click at [285, 148] on input "True" at bounding box center [288, 146] width 6 height 5
radio input "true"
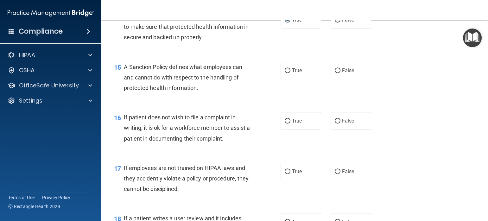
scroll to position [903, 0]
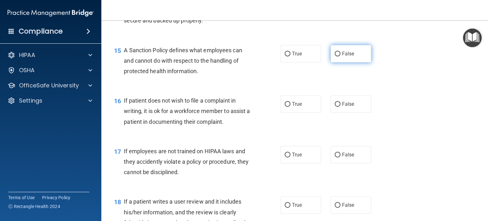
click at [335, 56] on input "False" at bounding box center [338, 54] width 6 height 5
radio input "true"
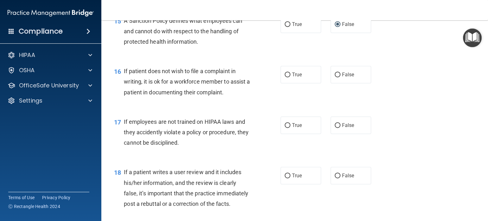
scroll to position [951, 0]
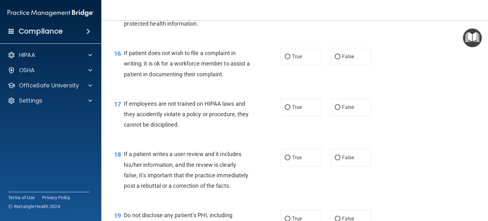
drag, startPoint x: 284, startPoint y: 67, endPoint x: 321, endPoint y: 73, distance: 37.9
click at [285, 59] on input "True" at bounding box center [288, 56] width 6 height 5
radio input "true"
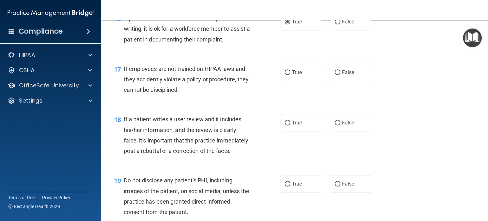
scroll to position [998, 0]
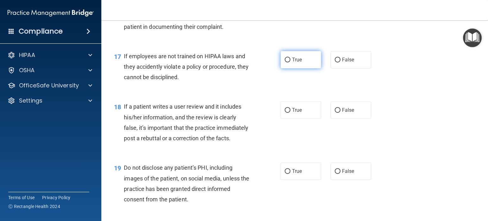
click at [285, 62] on input "True" at bounding box center [288, 60] width 6 height 5
radio input "true"
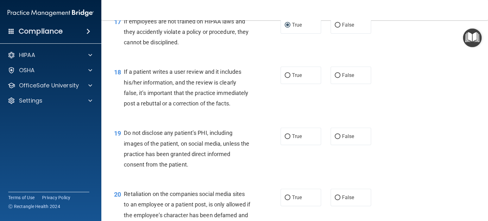
scroll to position [1046, 0]
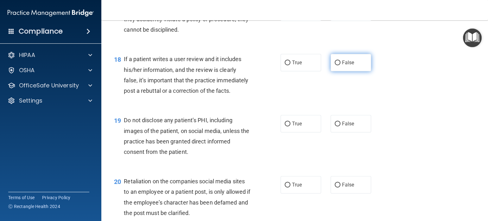
click at [335, 65] on input "False" at bounding box center [338, 63] width 6 height 5
radio input "true"
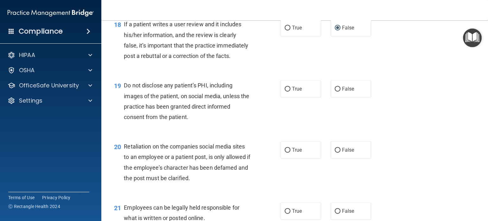
scroll to position [1093, 0]
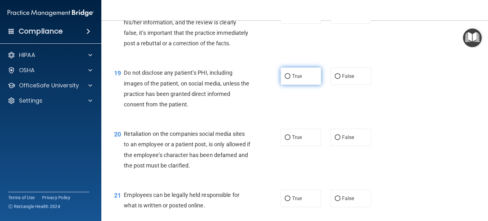
click at [285, 79] on input "True" at bounding box center [288, 76] width 6 height 5
radio input "true"
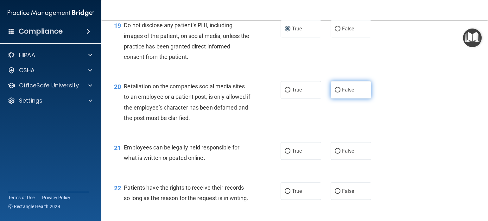
click at [335, 99] on label "False" at bounding box center [351, 89] width 41 height 17
click at [335, 93] on input "False" at bounding box center [338, 90] width 6 height 5
radio input "true"
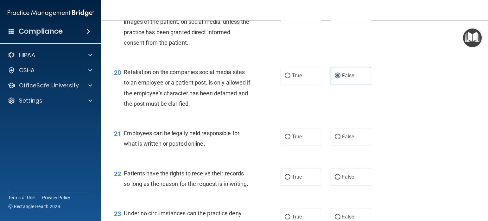
scroll to position [1188, 0]
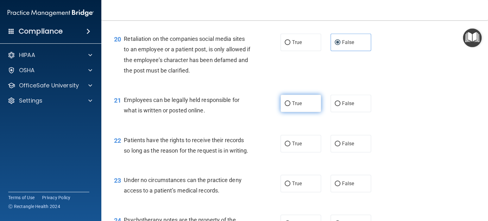
click at [285, 106] on input "True" at bounding box center [288, 103] width 6 height 5
radio input "true"
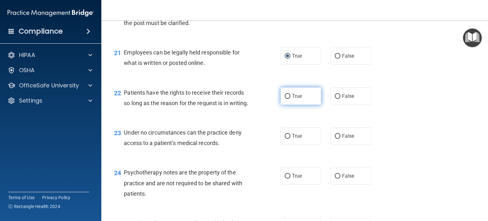
click at [285, 99] on input "True" at bounding box center [288, 96] width 6 height 5
radio input "true"
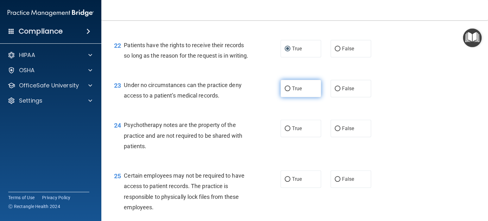
click at [286, 91] on input "True" at bounding box center [288, 88] width 6 height 5
radio input "true"
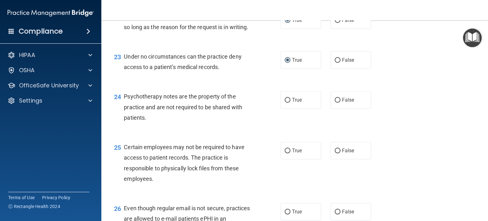
scroll to position [1331, 0]
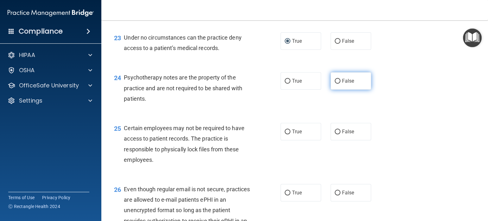
click at [337, 90] on label "False" at bounding box center [351, 80] width 41 height 17
click at [337, 84] on input "False" at bounding box center [338, 81] width 6 height 5
radio input "true"
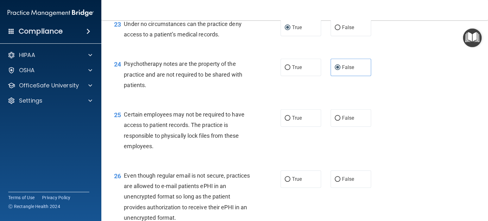
scroll to position [1378, 0]
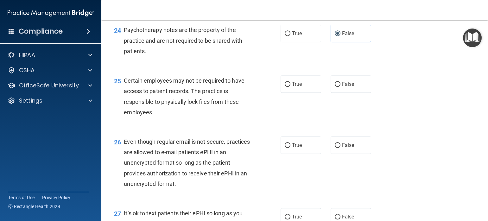
drag, startPoint x: 284, startPoint y: 116, endPoint x: 405, endPoint y: 147, distance: 124.3
click at [286, 87] on input "True" at bounding box center [288, 84] width 6 height 5
radio input "true"
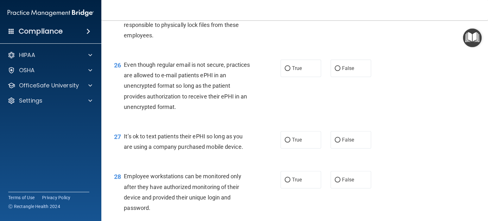
scroll to position [1473, 0]
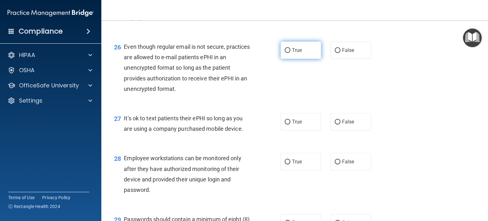
drag, startPoint x: 284, startPoint y: 80, endPoint x: 293, endPoint y: 81, distance: 8.9
click at [285, 53] on input "True" at bounding box center [288, 50] width 6 height 5
radio input "true"
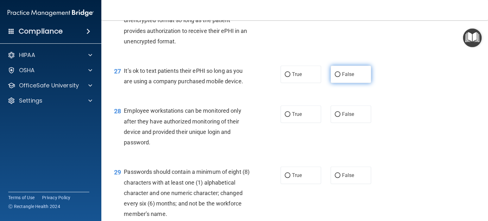
click at [335, 77] on input "False" at bounding box center [338, 74] width 6 height 5
radio input "true"
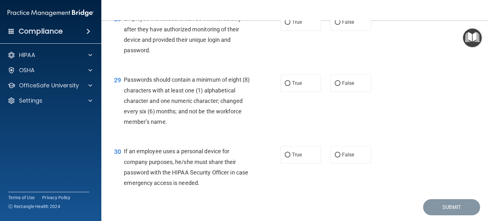
scroll to position [1616, 0]
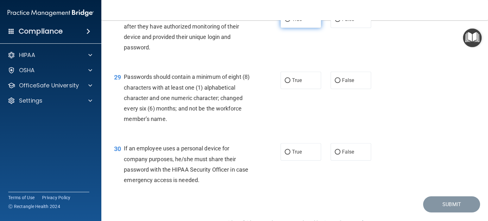
click at [285, 22] on input "True" at bounding box center [288, 19] width 6 height 5
radio input "true"
click at [286, 83] on input "True" at bounding box center [288, 80] width 6 height 5
radio input "true"
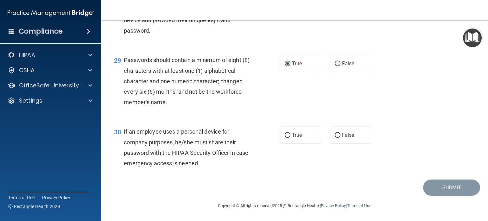
scroll to position [1663, 0]
drag, startPoint x: 284, startPoint y: 137, endPoint x: 379, endPoint y: 152, distance: 96.9
click at [285, 136] on input "True" at bounding box center [288, 135] width 6 height 5
radio input "true"
click at [442, 189] on button "Submit" at bounding box center [451, 188] width 57 height 16
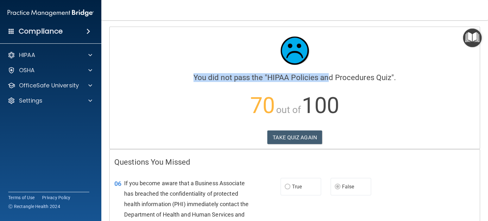
drag, startPoint x: 323, startPoint y: 55, endPoint x: 370, endPoint y: 62, distance: 47.1
click at [370, 61] on div "You did not pass the " HIPAA Policies and Procedures Quiz ". 70 out of 100 TAKE…" at bounding box center [294, 79] width 361 height 95
click at [292, 136] on button "TAKE QUIZ AGAIN" at bounding box center [294, 138] width 55 height 14
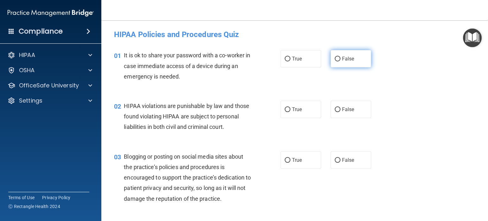
click at [335, 59] on input "False" at bounding box center [338, 59] width 6 height 5
radio input "true"
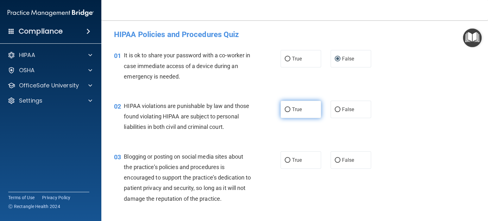
click at [285, 108] on input "True" at bounding box center [288, 109] width 6 height 5
radio input "true"
drag, startPoint x: 335, startPoint y: 169, endPoint x: 412, endPoint y: 157, distance: 77.6
click at [337, 168] on label "False" at bounding box center [351, 159] width 41 height 17
click at [337, 163] on input "False" at bounding box center [338, 160] width 6 height 5
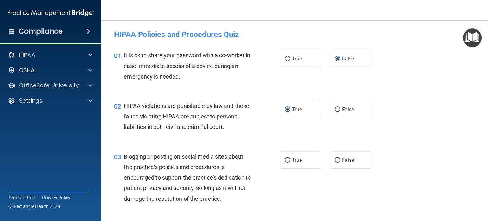
radio input "true"
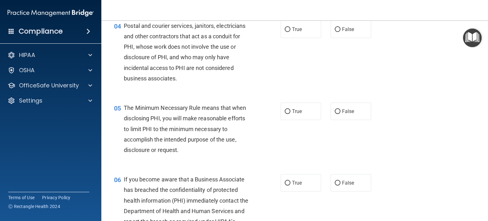
scroll to position [190, 0]
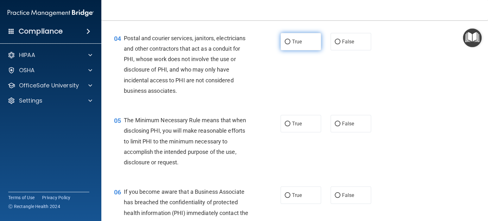
click at [285, 44] on input "True" at bounding box center [288, 42] width 6 height 5
radio input "true"
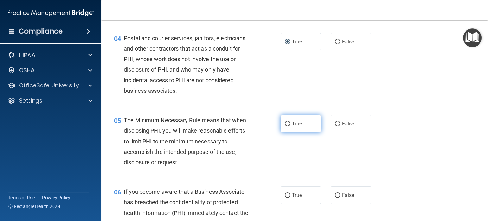
click at [285, 126] on input "True" at bounding box center [288, 124] width 6 height 5
radio input "true"
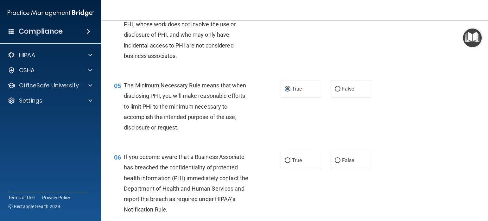
scroll to position [238, 0]
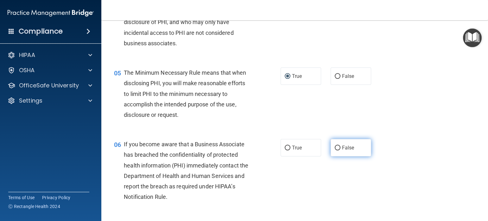
click at [335, 150] on input "False" at bounding box center [338, 148] width 6 height 5
radio input "true"
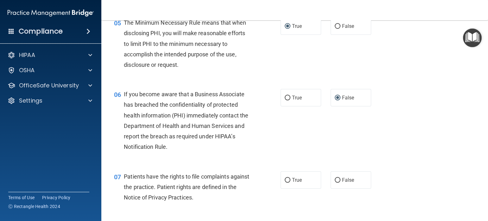
scroll to position [380, 0]
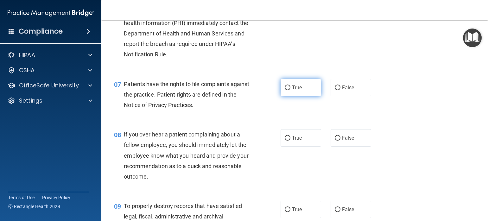
click at [285, 90] on input "True" at bounding box center [288, 88] width 6 height 5
radio input "true"
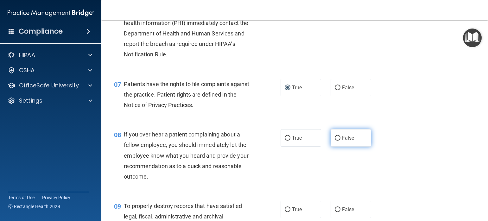
click at [335, 141] on input "False" at bounding box center [338, 138] width 6 height 5
radio input "true"
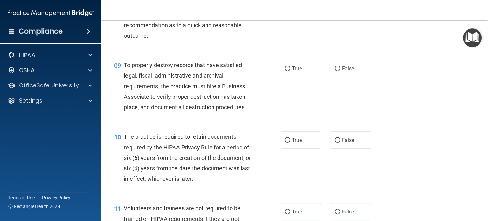
scroll to position [523, 0]
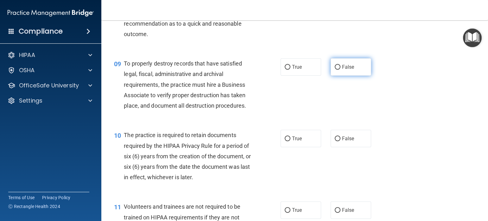
click at [335, 70] on input "False" at bounding box center [338, 67] width 6 height 5
radio input "true"
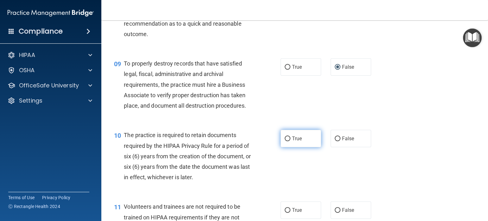
click at [285, 141] on input "True" at bounding box center [288, 139] width 6 height 5
radio input "true"
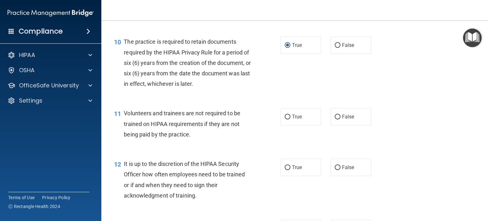
scroll to position [618, 0]
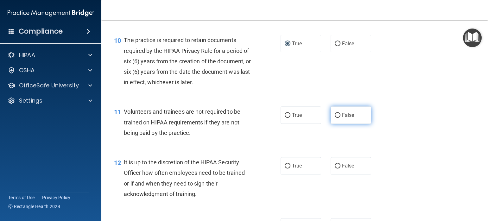
click at [335, 118] on input "False" at bounding box center [338, 115] width 6 height 5
radio input "true"
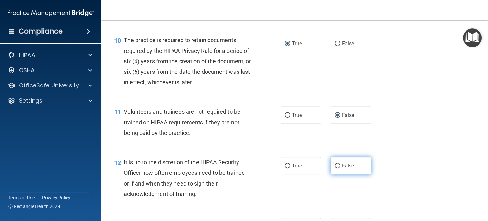
drag, startPoint x: 333, startPoint y: 176, endPoint x: 343, endPoint y: 169, distance: 11.8
click at [335, 169] on input "False" at bounding box center [338, 166] width 6 height 5
radio input "true"
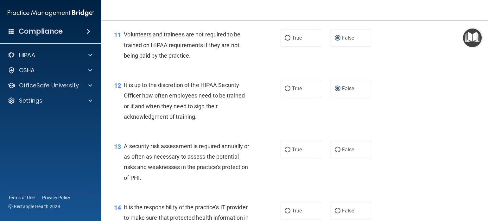
scroll to position [713, 0]
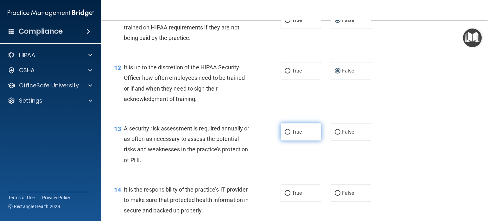
click at [285, 135] on input "True" at bounding box center [288, 132] width 6 height 5
radio input "true"
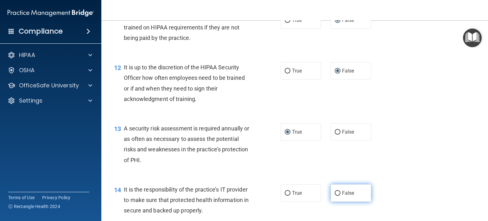
drag, startPoint x: 334, startPoint y: 204, endPoint x: 361, endPoint y: 191, distance: 29.9
click at [335, 196] on input "False" at bounding box center [338, 193] width 6 height 5
radio input "true"
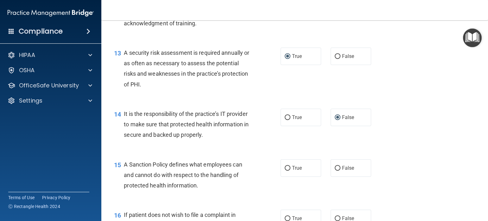
scroll to position [808, 0]
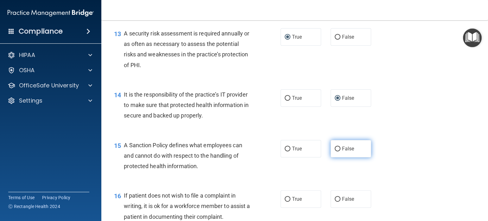
click at [335, 151] on input "False" at bounding box center [338, 149] width 6 height 5
radio input "true"
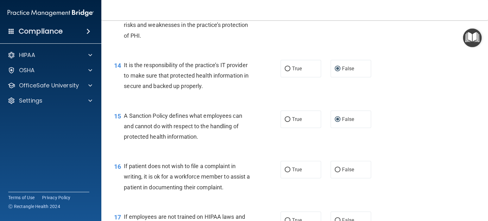
scroll to position [855, 0]
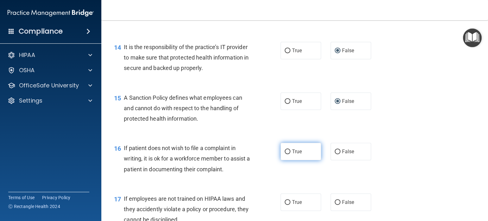
click at [287, 160] on label "True" at bounding box center [301, 151] width 41 height 17
click at [287, 154] on input "True" at bounding box center [288, 152] width 6 height 5
radio input "true"
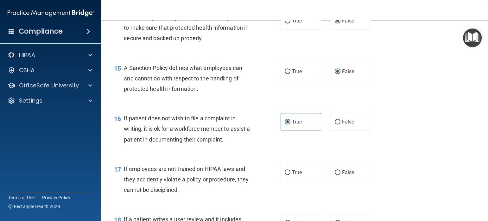
scroll to position [903, 0]
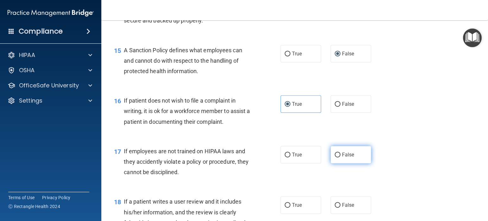
click at [335, 157] on input "False" at bounding box center [338, 155] width 6 height 5
radio input "true"
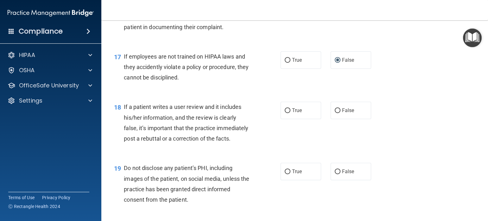
scroll to position [998, 0]
click at [335, 113] on input "False" at bounding box center [338, 110] width 6 height 5
radio input "true"
click at [335, 174] on input "False" at bounding box center [338, 171] width 6 height 5
radio input "true"
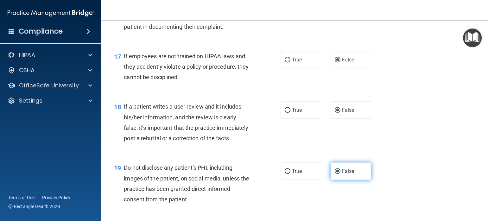
scroll to position [1046, 0]
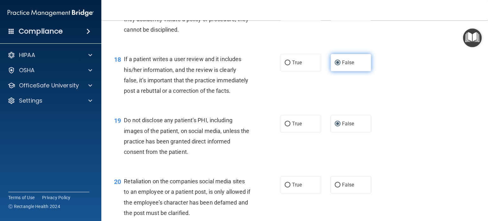
click at [335, 65] on input "False" at bounding box center [338, 63] width 6 height 5
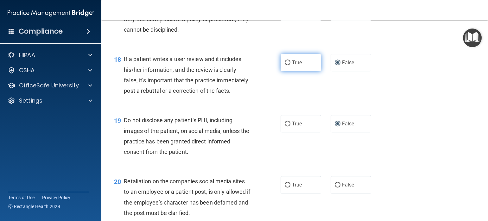
click at [285, 65] on input "True" at bounding box center [288, 63] width 6 height 5
radio input "true"
radio input "false"
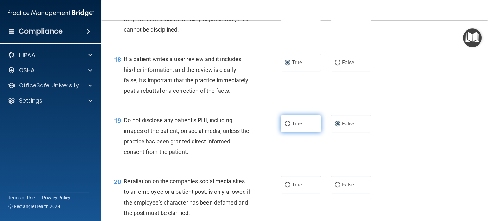
click at [285, 126] on input "True" at bounding box center [288, 124] width 6 height 5
radio input "true"
radio input "false"
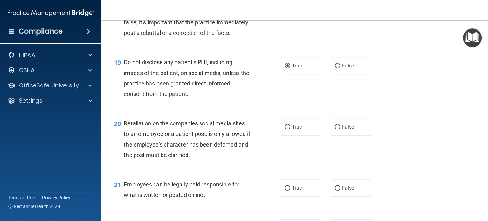
scroll to position [1141, 0]
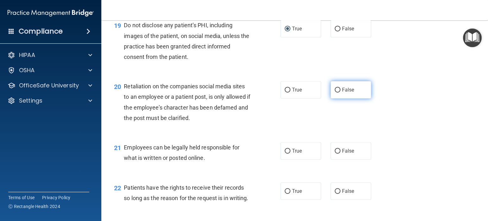
click at [335, 93] on input "False" at bounding box center [338, 90] width 6 height 5
radio input "true"
drag, startPoint x: 283, startPoint y: 172, endPoint x: 290, endPoint y: 170, distance: 7.4
click at [285, 154] on input "True" at bounding box center [288, 151] width 6 height 5
radio input "true"
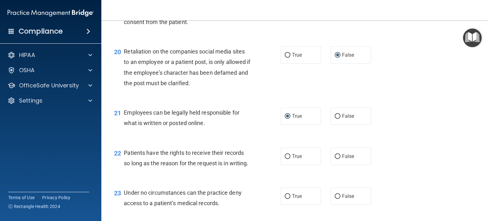
scroll to position [1188, 0]
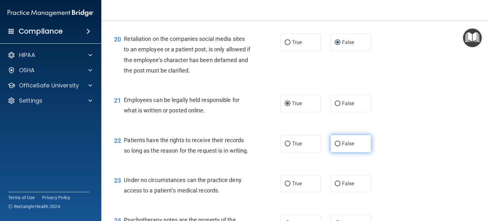
click at [335, 146] on input "False" at bounding box center [338, 144] width 6 height 5
radio input "true"
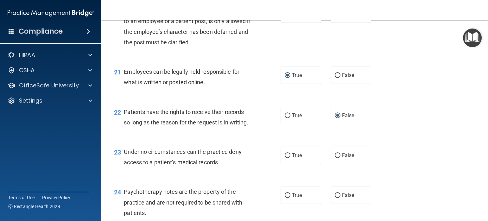
scroll to position [1236, 0]
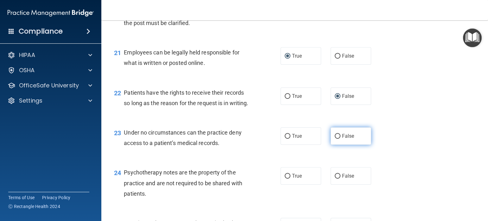
click at [335, 139] on input "False" at bounding box center [338, 136] width 6 height 5
radio input "true"
drag, startPoint x: 285, startPoint y: 206, endPoint x: 387, endPoint y: 169, distance: 109.7
click at [286, 179] on input "True" at bounding box center [288, 176] width 6 height 5
radio input "true"
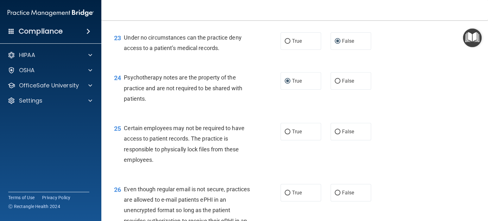
scroll to position [1378, 0]
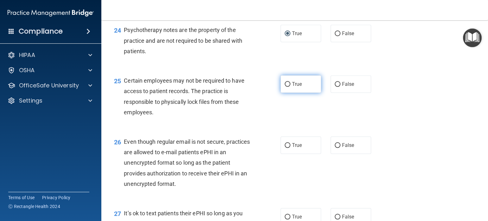
click at [285, 87] on input "True" at bounding box center [288, 84] width 6 height 5
radio input "true"
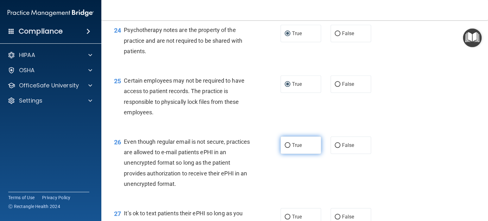
drag, startPoint x: 286, startPoint y: 176, endPoint x: 290, endPoint y: 174, distance: 4.6
click at [285, 148] on input "True" at bounding box center [288, 145] width 6 height 5
radio input "true"
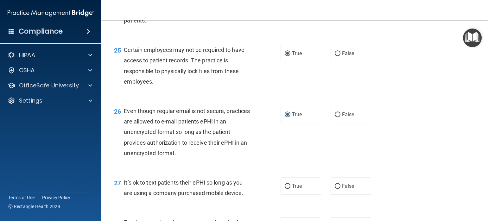
scroll to position [1473, 0]
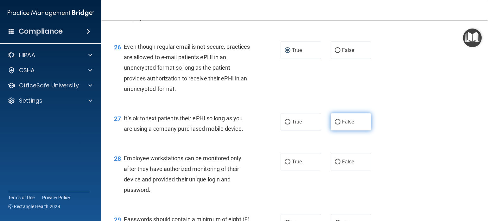
click at [335, 125] on input "False" at bounding box center [338, 122] width 6 height 5
radio input "true"
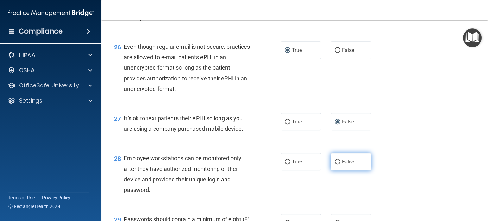
drag, startPoint x: 334, startPoint y: 193, endPoint x: 336, endPoint y: 189, distance: 4.1
click at [335, 164] on input "False" at bounding box center [338, 162] width 6 height 5
radio input "true"
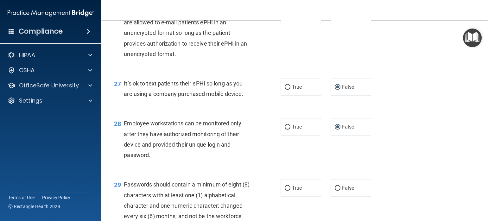
scroll to position [1521, 0]
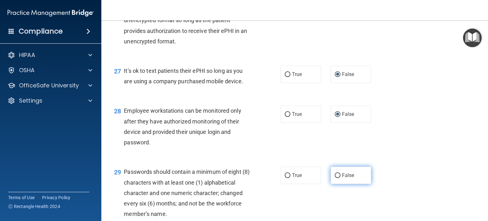
click at [335, 178] on input "False" at bounding box center [338, 175] width 6 height 5
radio input "true"
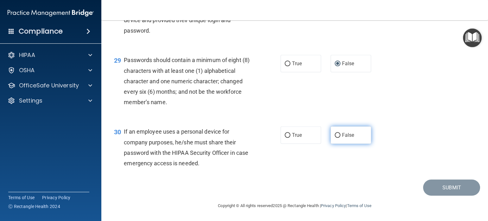
scroll to position [1663, 0]
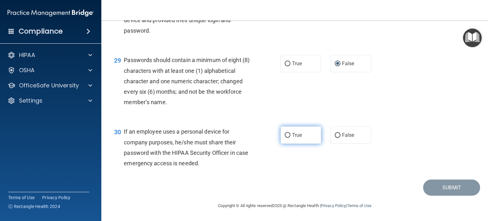
drag, startPoint x: 284, startPoint y: 136, endPoint x: 309, endPoint y: 141, distance: 25.5
click at [285, 134] on input "True" at bounding box center [288, 135] width 6 height 5
radio input "true"
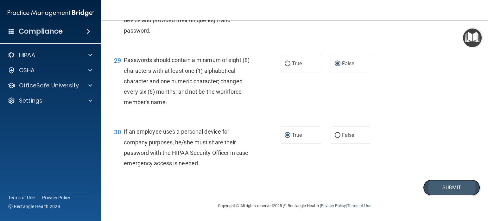
click at [434, 184] on button "Submit" at bounding box center [451, 188] width 57 height 16
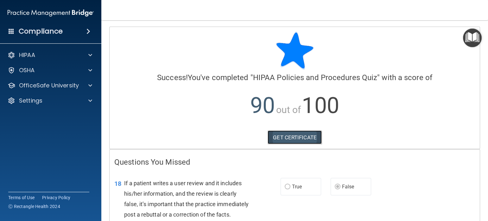
click at [294, 136] on link "GET CERTIFICATE" at bounding box center [295, 138] width 54 height 14
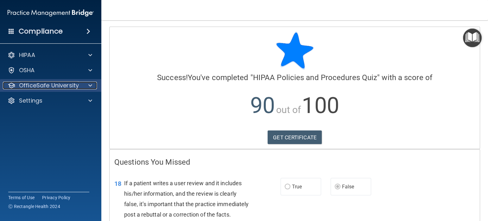
click at [92, 86] on span at bounding box center [90, 86] width 4 height 8
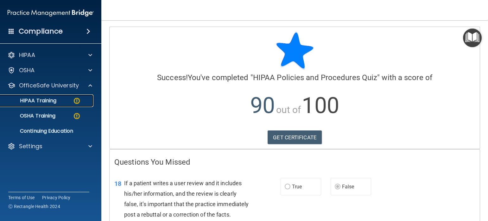
click at [78, 103] on img at bounding box center [77, 101] width 8 height 8
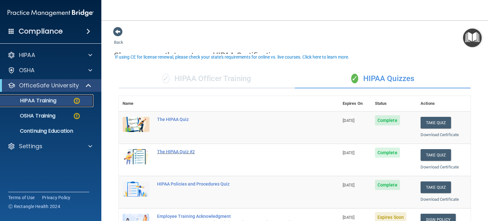
scroll to position [95, 0]
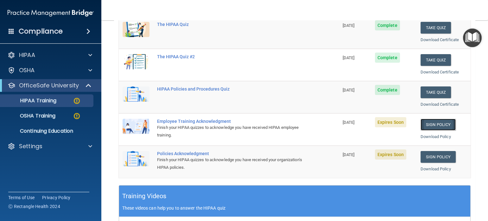
click at [433, 125] on link "Sign Policy" at bounding box center [438, 125] width 35 height 12
click at [423, 123] on link "Sign Policy" at bounding box center [438, 125] width 35 height 12
click at [432, 123] on link "Sign Policy" at bounding box center [438, 125] width 35 height 12
click at [384, 125] on span "Expires Soon" at bounding box center [390, 122] width 31 height 10
click at [435, 124] on link "Sign Policy" at bounding box center [438, 125] width 35 height 12
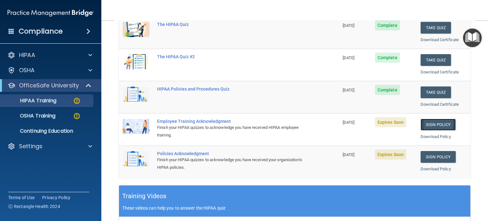
click at [437, 125] on link "Sign Policy" at bounding box center [438, 125] width 35 height 12
click at [428, 137] on link "Download Policy" at bounding box center [436, 136] width 30 height 5
drag, startPoint x: 383, startPoint y: 121, endPoint x: 419, endPoint y: 205, distance: 91.8
click at [419, 205] on div "Training Videos These videos can help you to answer the HIPAA quiz" at bounding box center [294, 201] width 351 height 31
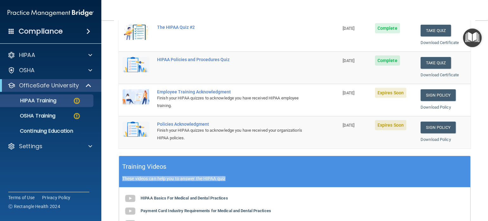
scroll to position [143, 0]
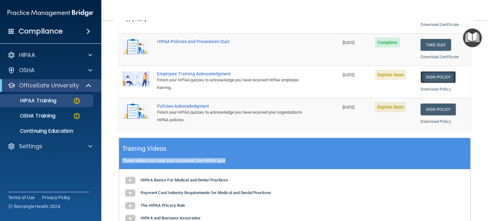
click at [431, 77] on link "Sign Policy" at bounding box center [438, 77] width 35 height 12
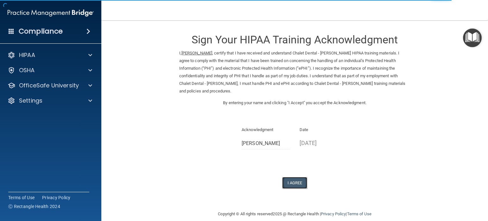
click at [293, 182] on button "I Agree" at bounding box center [294, 183] width 25 height 12
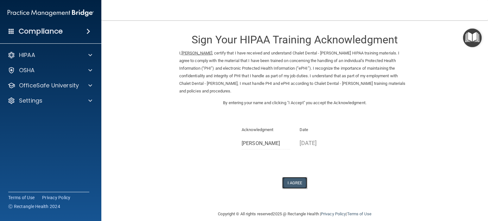
click at [289, 184] on button "I Agree" at bounding box center [294, 183] width 25 height 12
click at [291, 182] on button "I Agree" at bounding box center [294, 183] width 25 height 12
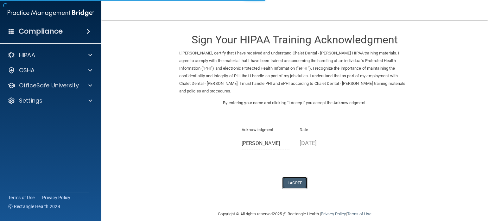
click at [290, 181] on button "I Agree" at bounding box center [294, 183] width 25 height 12
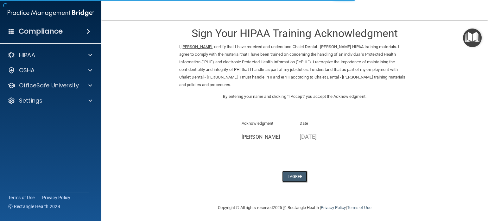
scroll to position [8, 0]
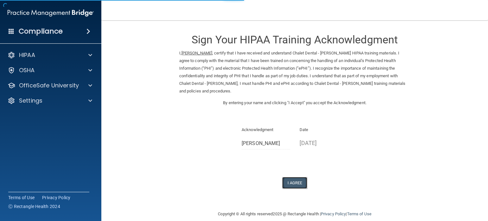
click at [291, 181] on button "I Agree" at bounding box center [294, 183] width 25 height 12
click at [286, 183] on button "I Agree" at bounding box center [294, 183] width 25 height 12
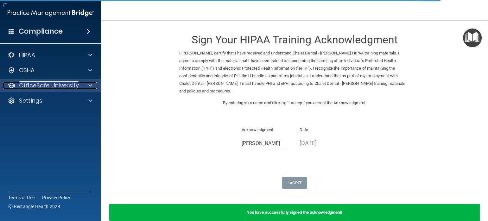
click at [70, 89] on p "OfficeSafe University" at bounding box center [49, 86] width 60 height 8
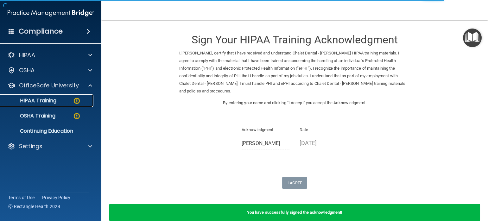
click at [80, 104] on img at bounding box center [77, 101] width 8 height 8
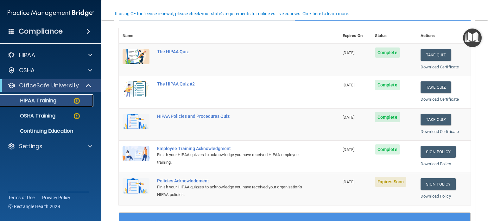
scroll to position [95, 0]
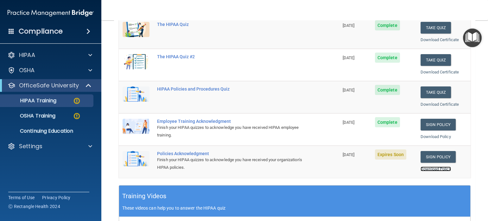
click at [427, 170] on link "Download Policy" at bounding box center [436, 169] width 30 height 5
click at [432, 156] on link "Sign Policy" at bounding box center [438, 157] width 35 height 12
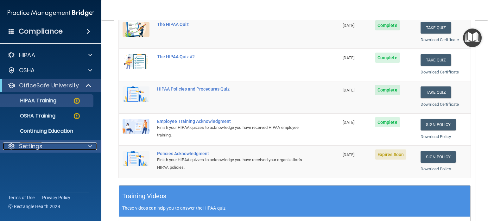
click at [60, 149] on div "Settings" at bounding box center [42, 147] width 79 height 8
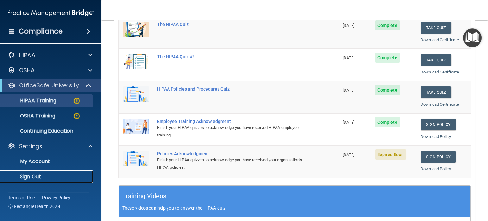
click at [33, 176] on p "Sign Out" at bounding box center [47, 177] width 86 height 6
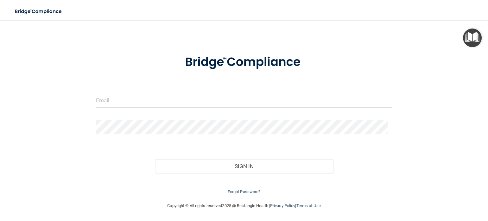
scroll to position [11, 0]
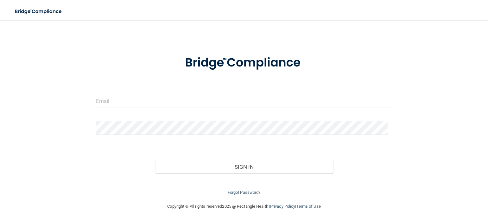
type input "[EMAIL_ADDRESS][DOMAIN_NAME]"
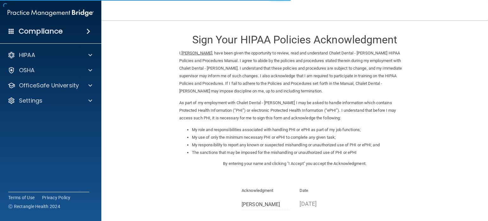
scroll to position [69, 0]
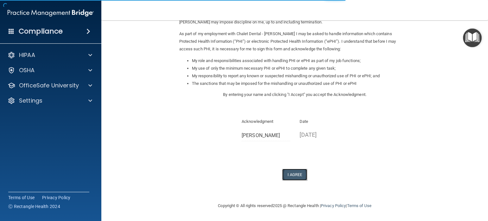
click at [290, 174] on button "I Agree" at bounding box center [294, 175] width 25 height 12
click at [290, 176] on button "I Agree" at bounding box center [294, 175] width 25 height 12
click at [291, 176] on button "I Agree" at bounding box center [294, 175] width 25 height 12
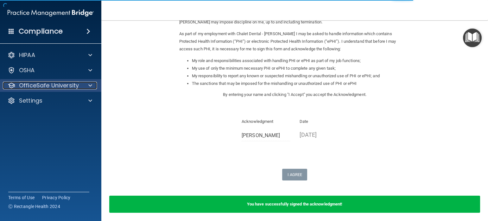
click at [47, 89] on p "OfficeSafe University" at bounding box center [49, 86] width 60 height 8
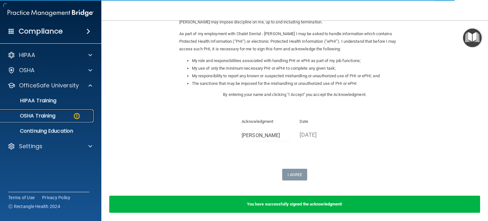
click at [63, 116] on div "OSHA Training" at bounding box center [47, 116] width 86 height 6
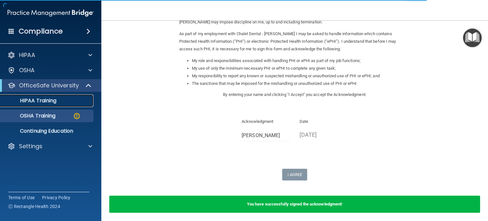
click at [57, 101] on div "HIPAA Training" at bounding box center [47, 101] width 86 height 6
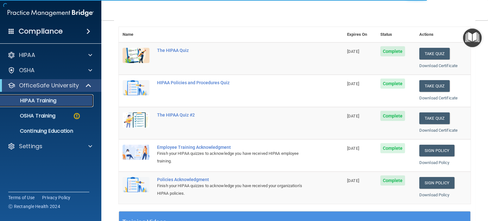
scroll to position [230, 0]
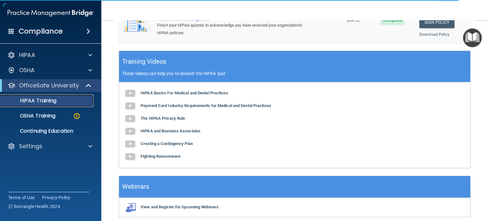
click at [57, 101] on div "HIPAA Training" at bounding box center [47, 101] width 86 height 6
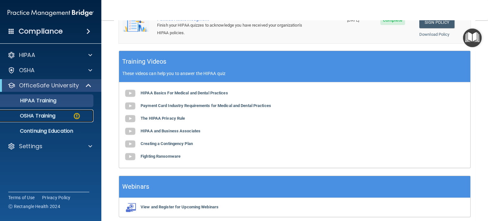
click at [29, 117] on p "OSHA Training" at bounding box center [29, 116] width 51 height 6
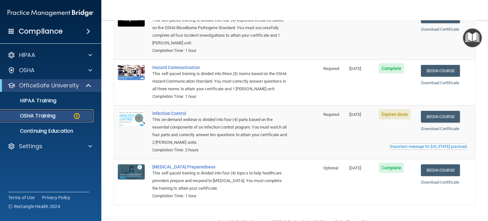
scroll to position [107, 0]
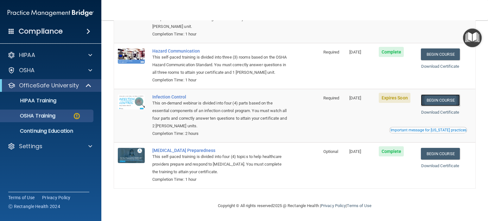
click at [432, 99] on link "Begin Course" at bounding box center [440, 100] width 39 height 12
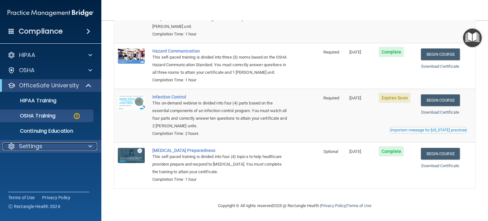
click at [89, 147] on span at bounding box center [90, 147] width 4 height 8
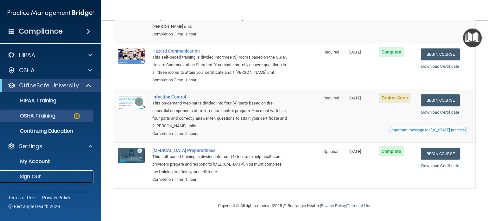
click at [37, 176] on p "Sign Out" at bounding box center [47, 177] width 86 height 6
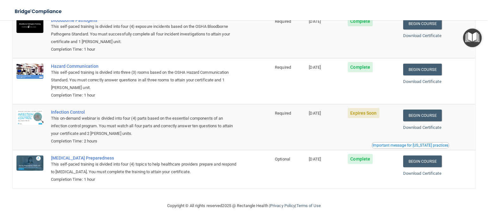
scroll to position [11, 0]
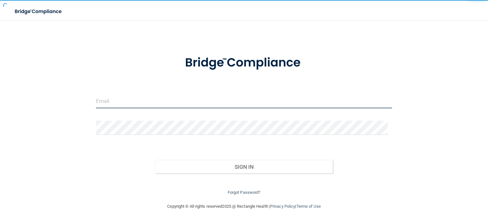
type input "[EMAIL_ADDRESS][DOMAIN_NAME]"
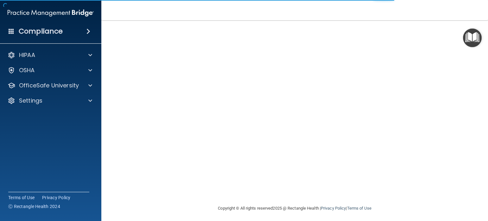
scroll to position [50, 0]
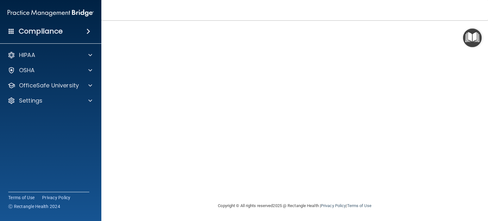
click at [347, 201] on div "Copyright © All rights reserved 2025 @ Rectangle Health | Privacy Policy | Term…" at bounding box center [294, 206] width 231 height 20
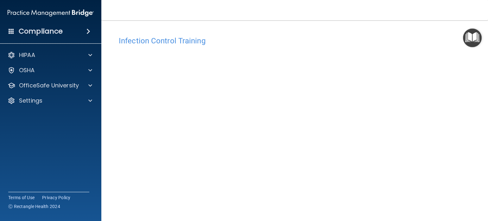
scroll to position [48, 0]
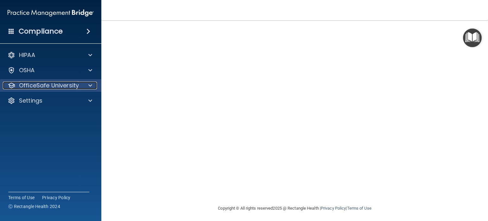
click at [61, 86] on p "OfficeSafe University" at bounding box center [49, 86] width 60 height 8
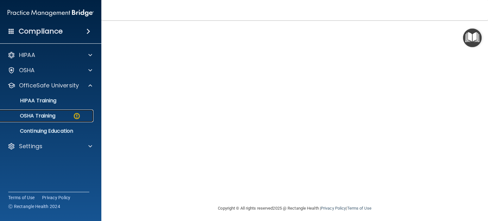
click at [66, 116] on div "OSHA Training" at bounding box center [47, 116] width 86 height 6
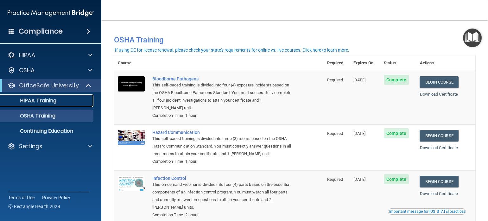
click at [42, 100] on p "HIPAA Training" at bounding box center [30, 101] width 52 height 6
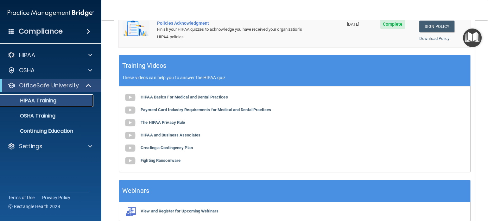
scroll to position [254, 0]
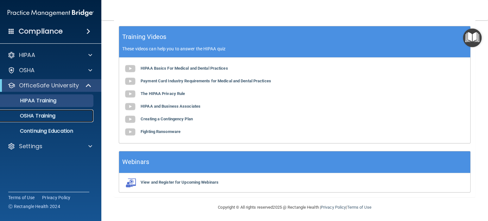
click at [49, 119] on p "OSHA Training" at bounding box center [29, 116] width 51 height 6
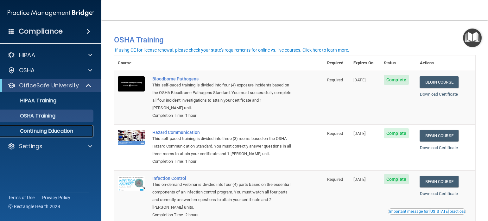
click at [42, 132] on p "Continuing Education" at bounding box center [47, 131] width 86 height 6
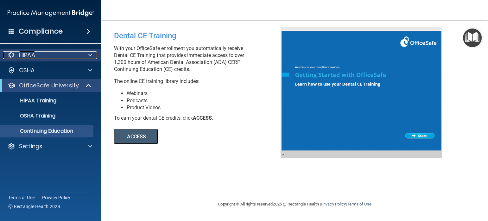
click at [37, 55] on div "HIPAA" at bounding box center [42, 55] width 79 height 8
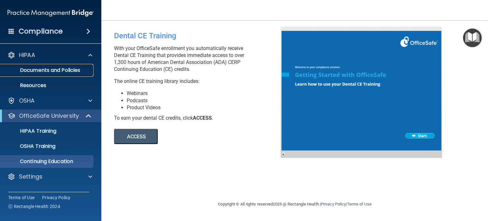
click at [51, 69] on p "Documents and Policies" at bounding box center [47, 70] width 86 height 6
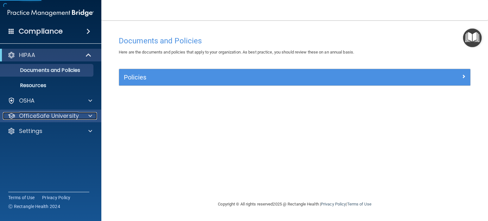
click at [56, 117] on p "OfficeSafe University" at bounding box center [49, 116] width 60 height 8
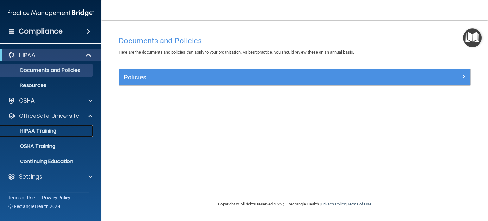
click at [48, 131] on p "HIPAA Training" at bounding box center [30, 131] width 52 height 6
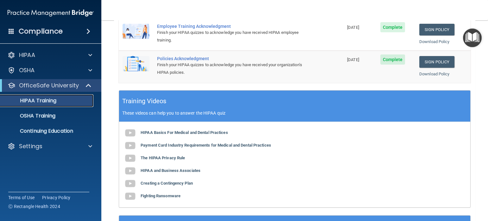
scroll to position [143, 0]
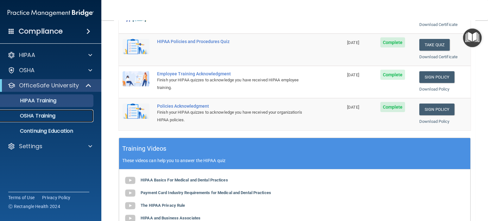
click at [54, 116] on p "OSHA Training" at bounding box center [29, 116] width 51 height 6
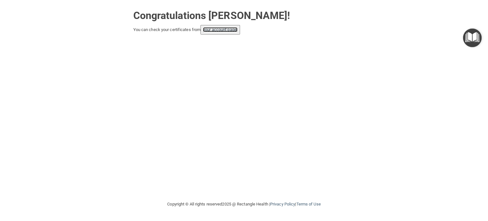
click at [222, 31] on link "your account page!" at bounding box center [220, 29] width 35 height 5
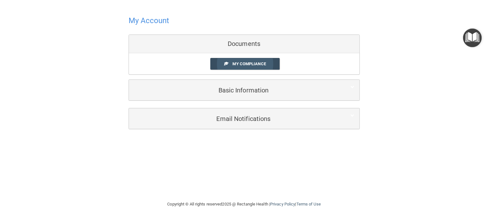
click at [244, 64] on span "My Compliance" at bounding box center [249, 63] width 33 height 5
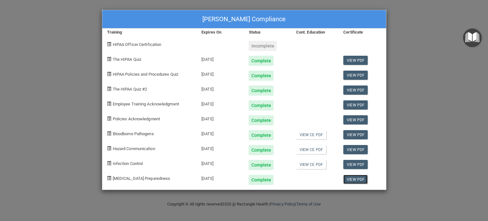
click at [354, 178] on link "View PDF" at bounding box center [355, 179] width 24 height 9
